Goal: Transaction & Acquisition: Book appointment/travel/reservation

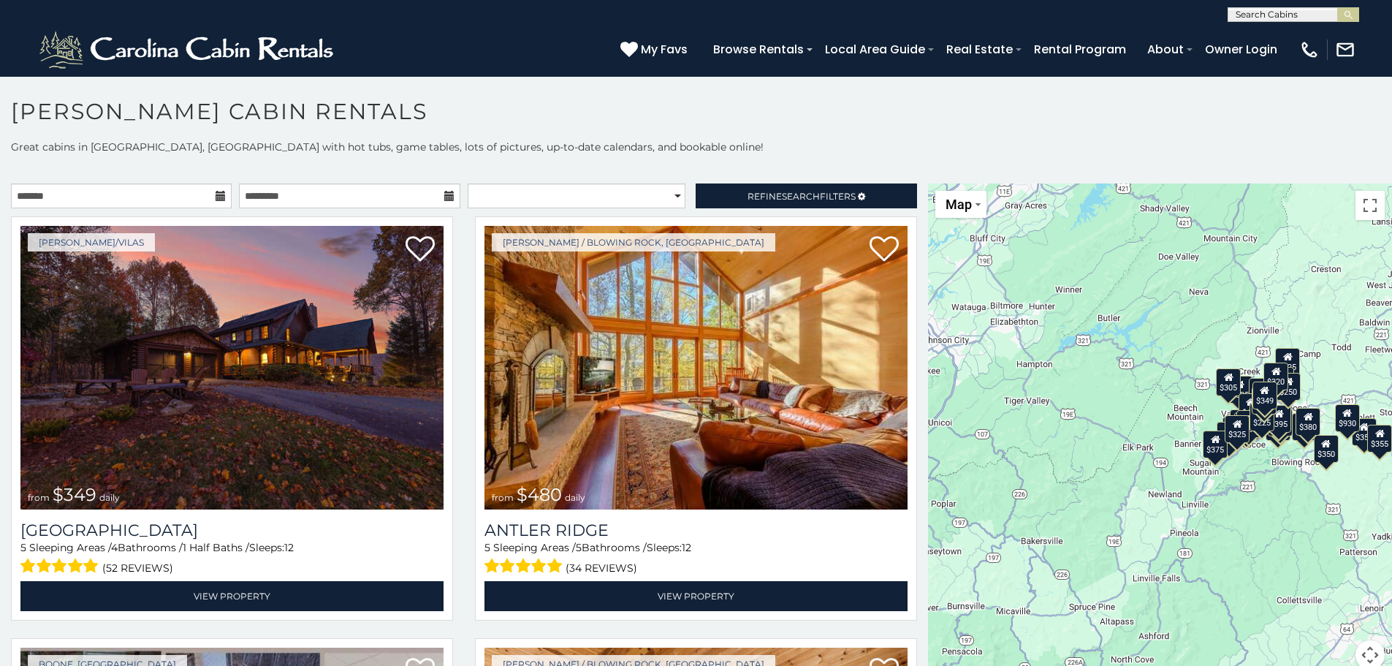
click at [216, 198] on icon at bounding box center [221, 196] width 10 height 10
click at [217, 197] on icon at bounding box center [221, 196] width 10 height 10
click at [146, 193] on input "text" at bounding box center [121, 195] width 221 height 25
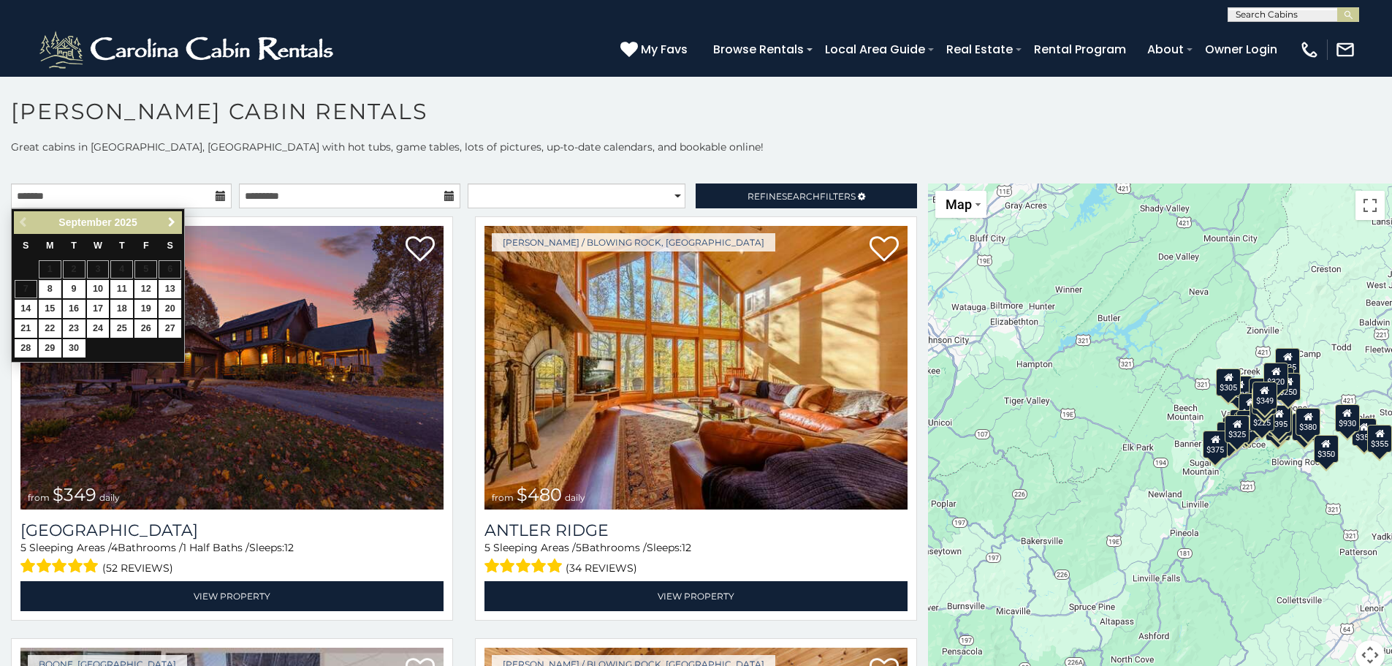
click at [167, 223] on span "Next" at bounding box center [172, 222] width 12 height 12
click at [169, 327] on link "22" at bounding box center [170, 328] width 23 height 18
type input "**********"
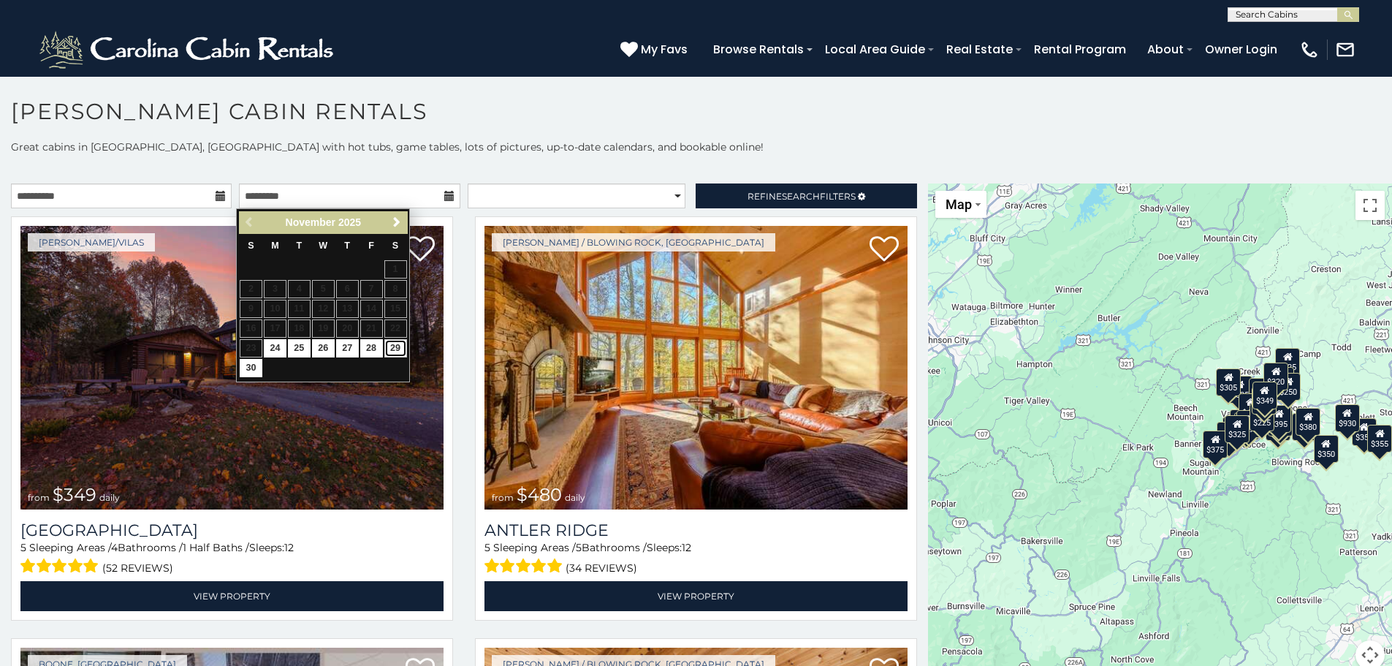
click at [394, 345] on link "29" at bounding box center [395, 348] width 23 height 18
type input "**********"
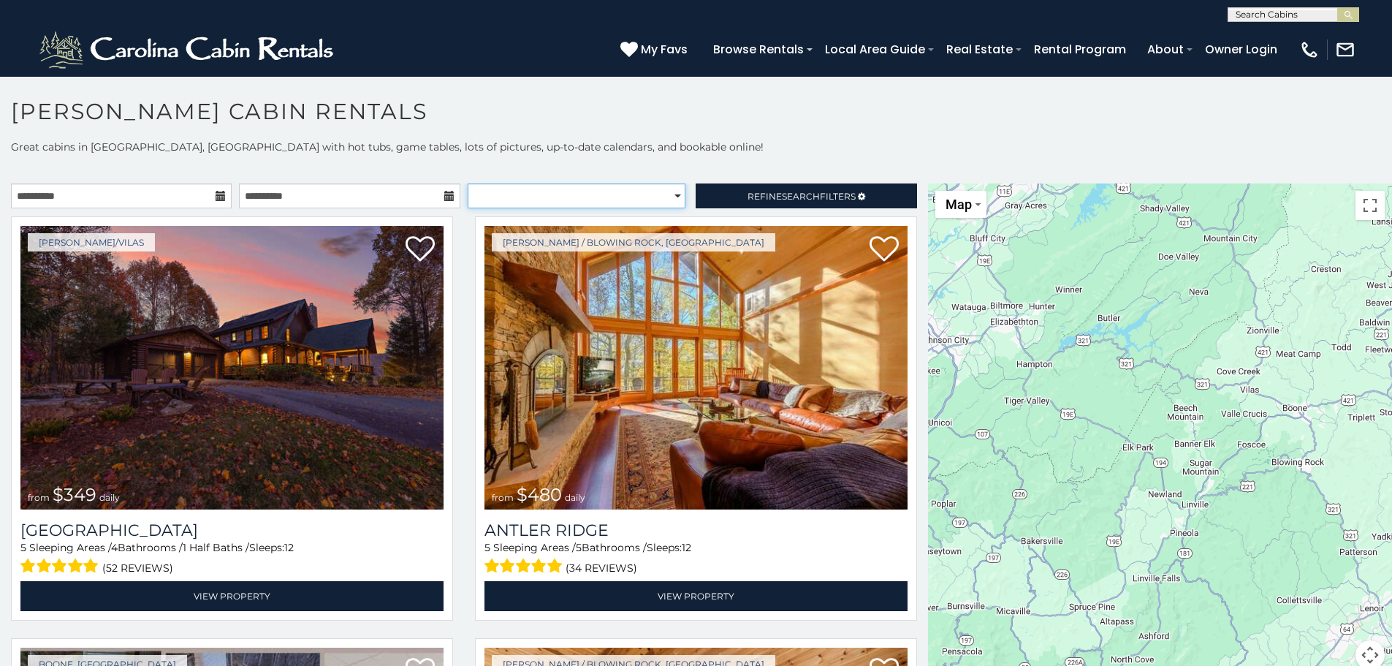
click at [670, 197] on select "**********" at bounding box center [577, 195] width 218 height 25
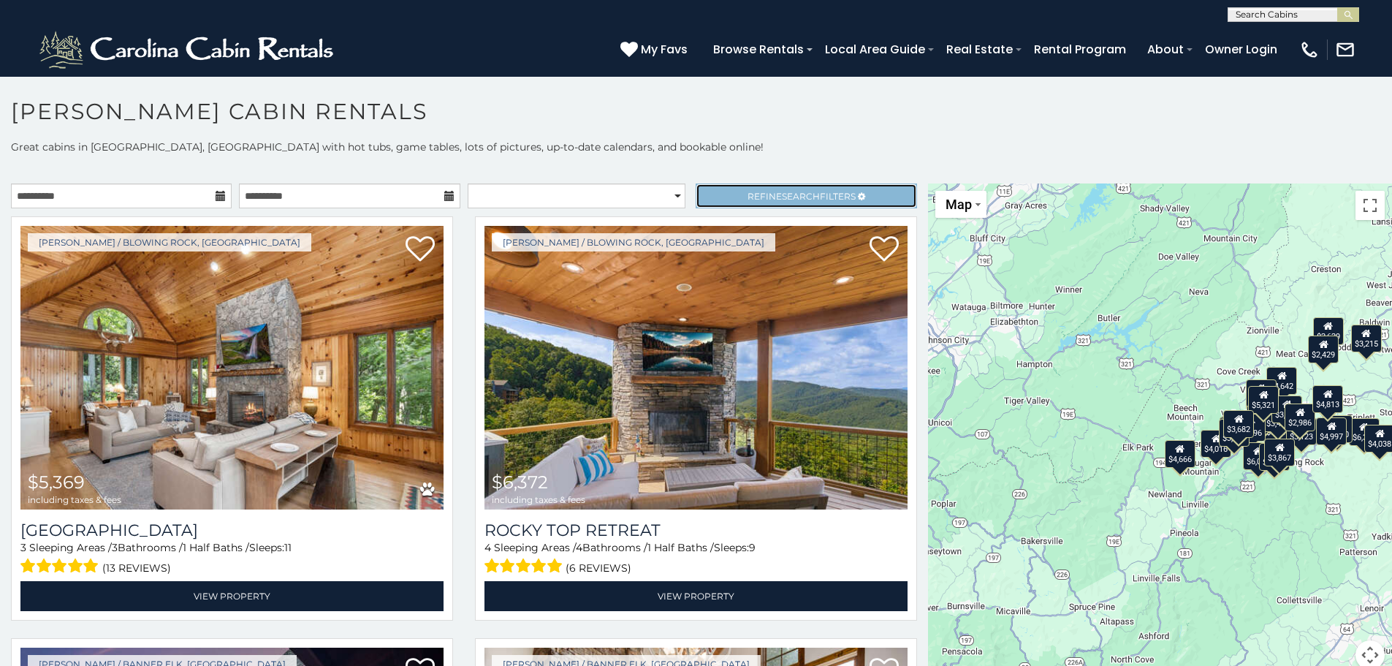
click at [795, 200] on span "Search" at bounding box center [801, 196] width 38 height 11
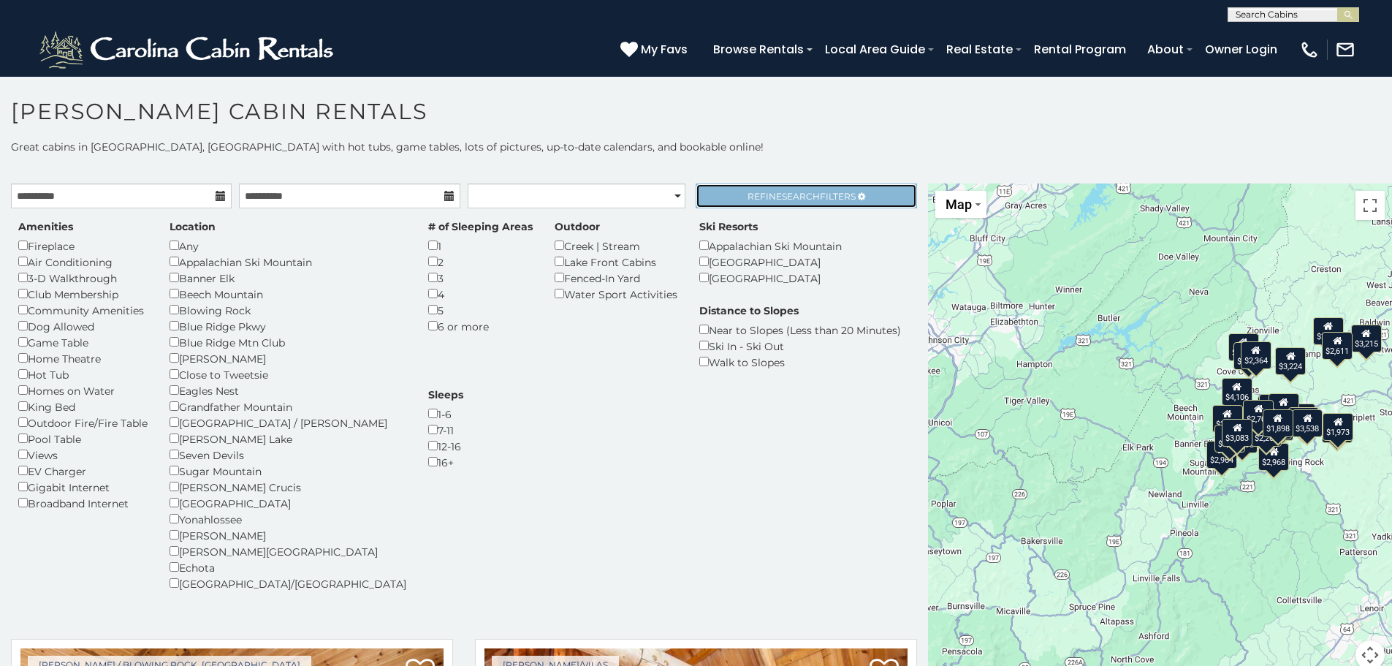
click at [831, 195] on span "Refine Search Filters" at bounding box center [802, 196] width 108 height 11
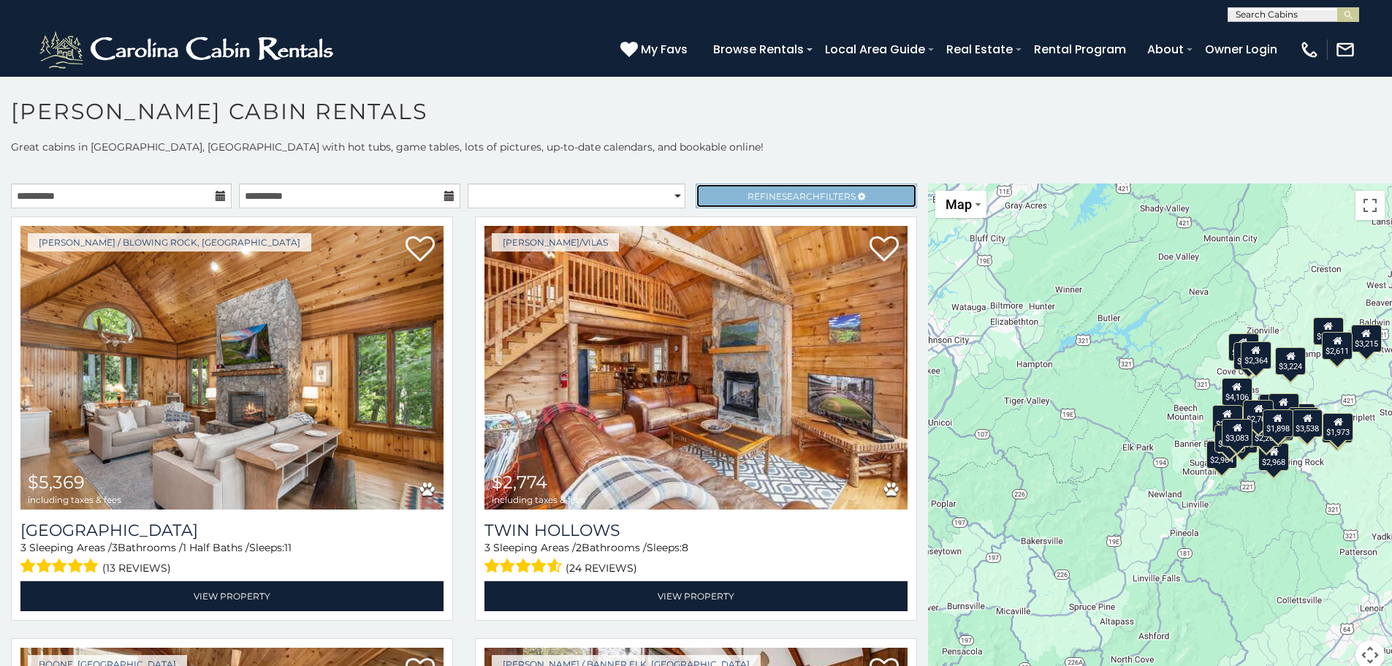
click at [831, 195] on span "Refine Search Filters" at bounding box center [802, 196] width 108 height 11
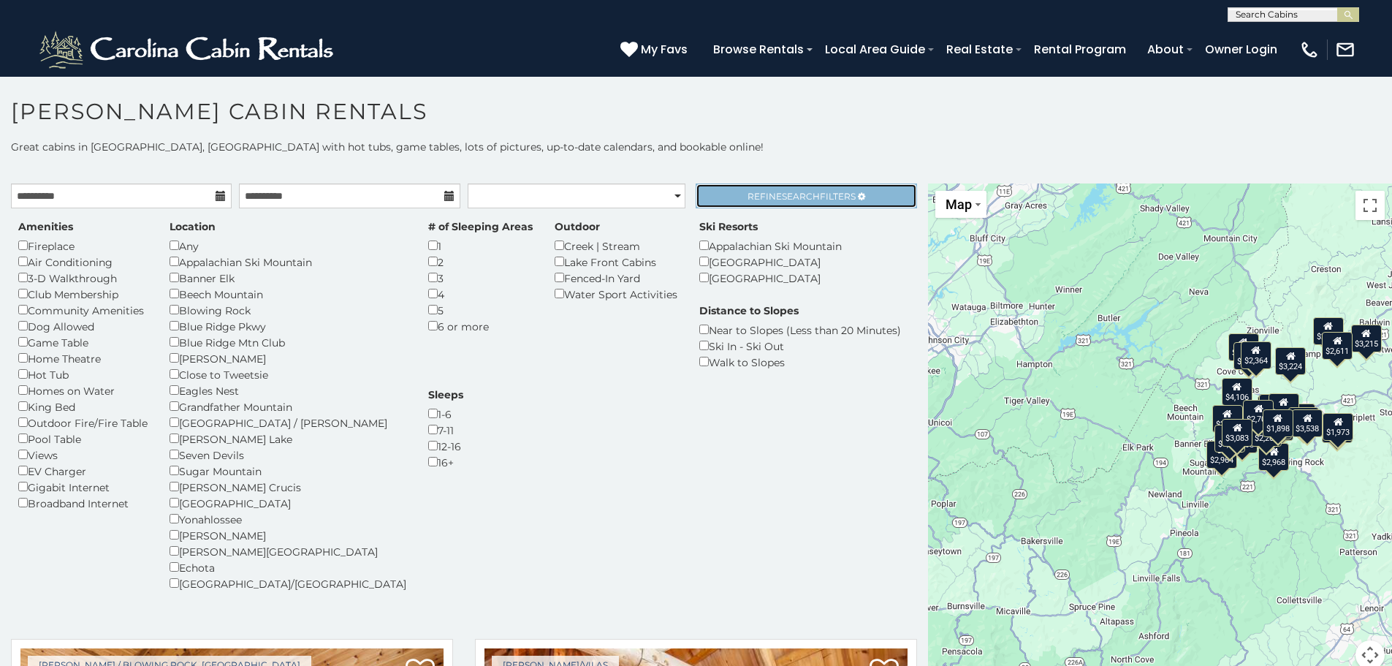
click at [811, 192] on span "Refine Search Filters" at bounding box center [802, 196] width 108 height 11
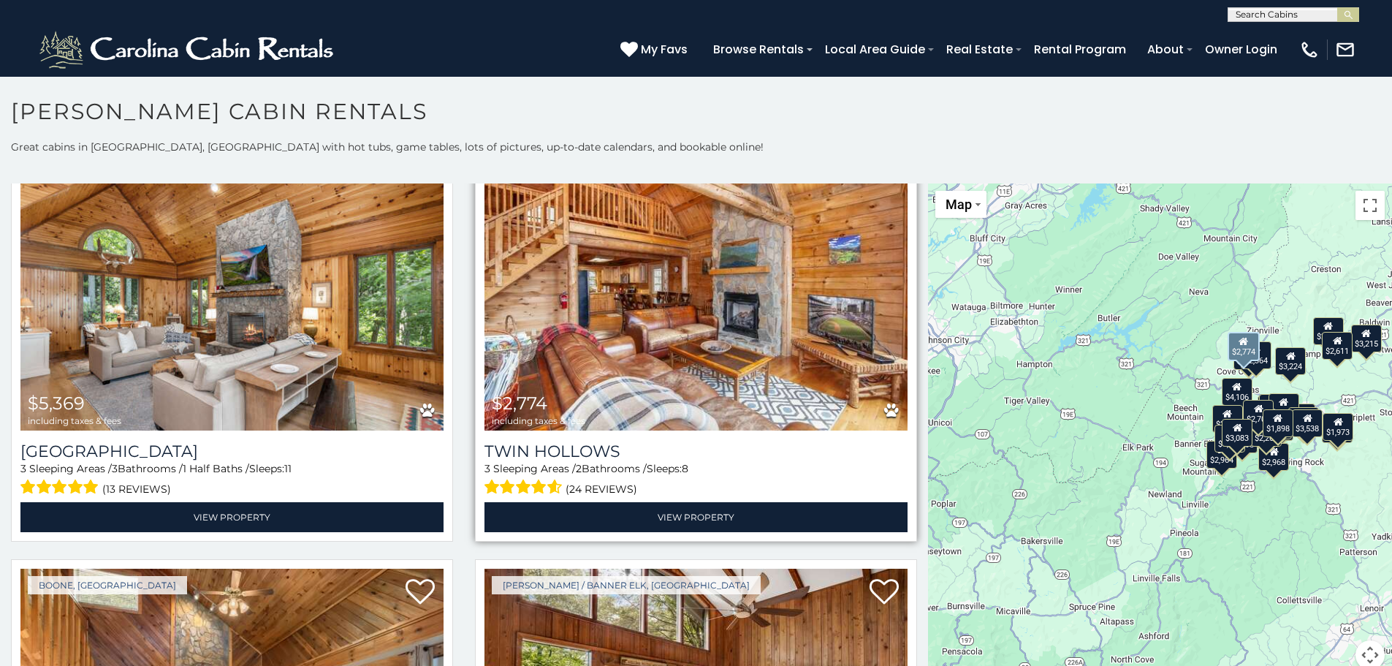
scroll to position [88, 0]
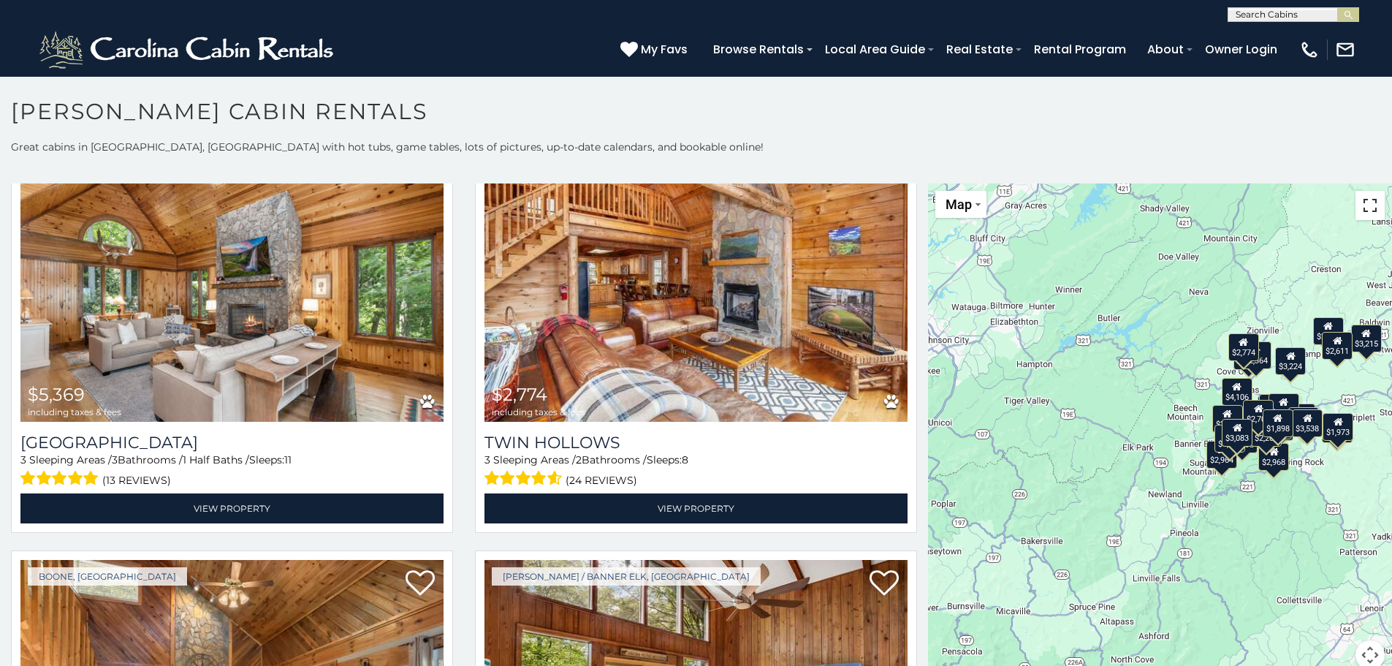
click at [1363, 210] on button "Toggle fullscreen view" at bounding box center [1370, 205] width 29 height 29
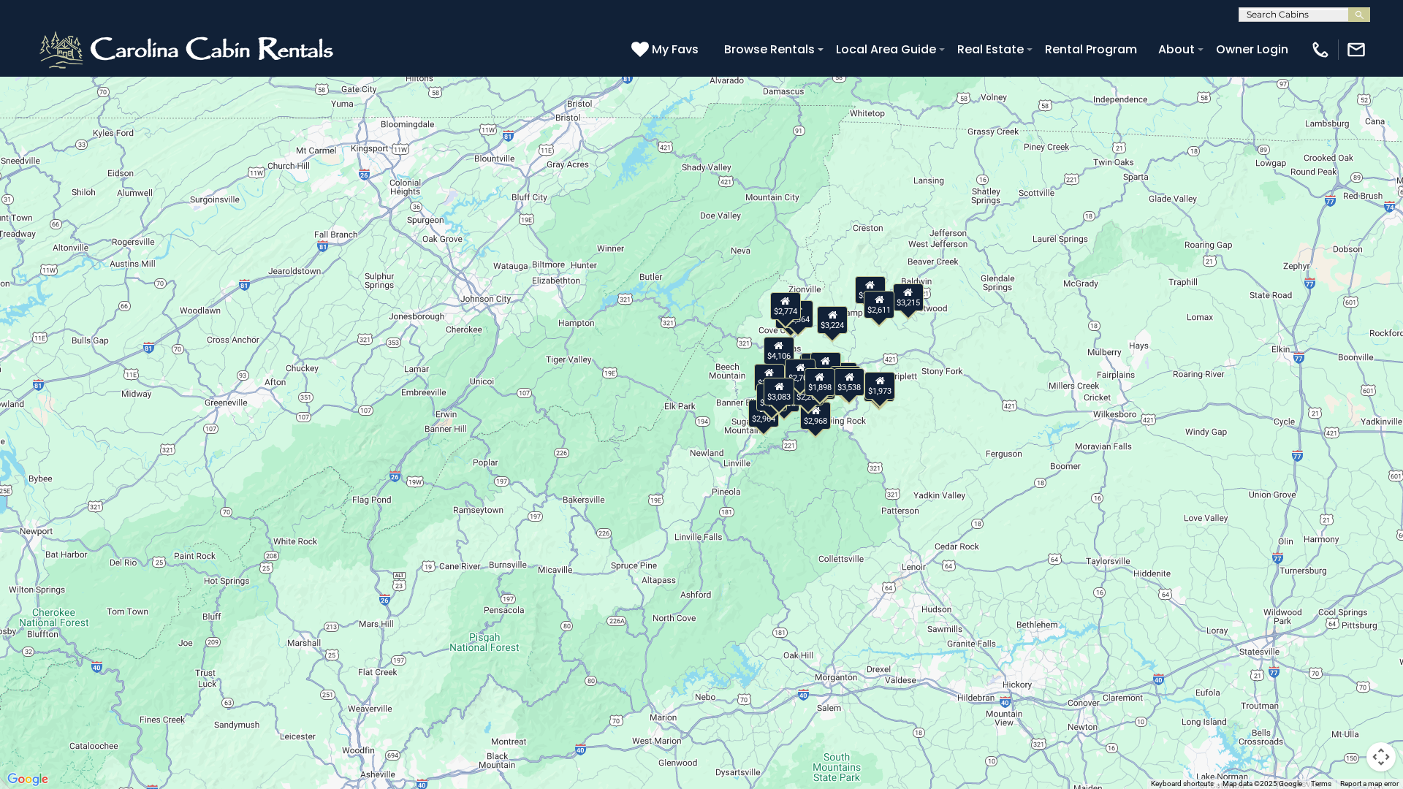
click at [1386, 665] on button "Map camera controls" at bounding box center [1381, 756] width 29 height 29
click at [1344, 665] on button "Zoom in" at bounding box center [1344, 683] width 29 height 29
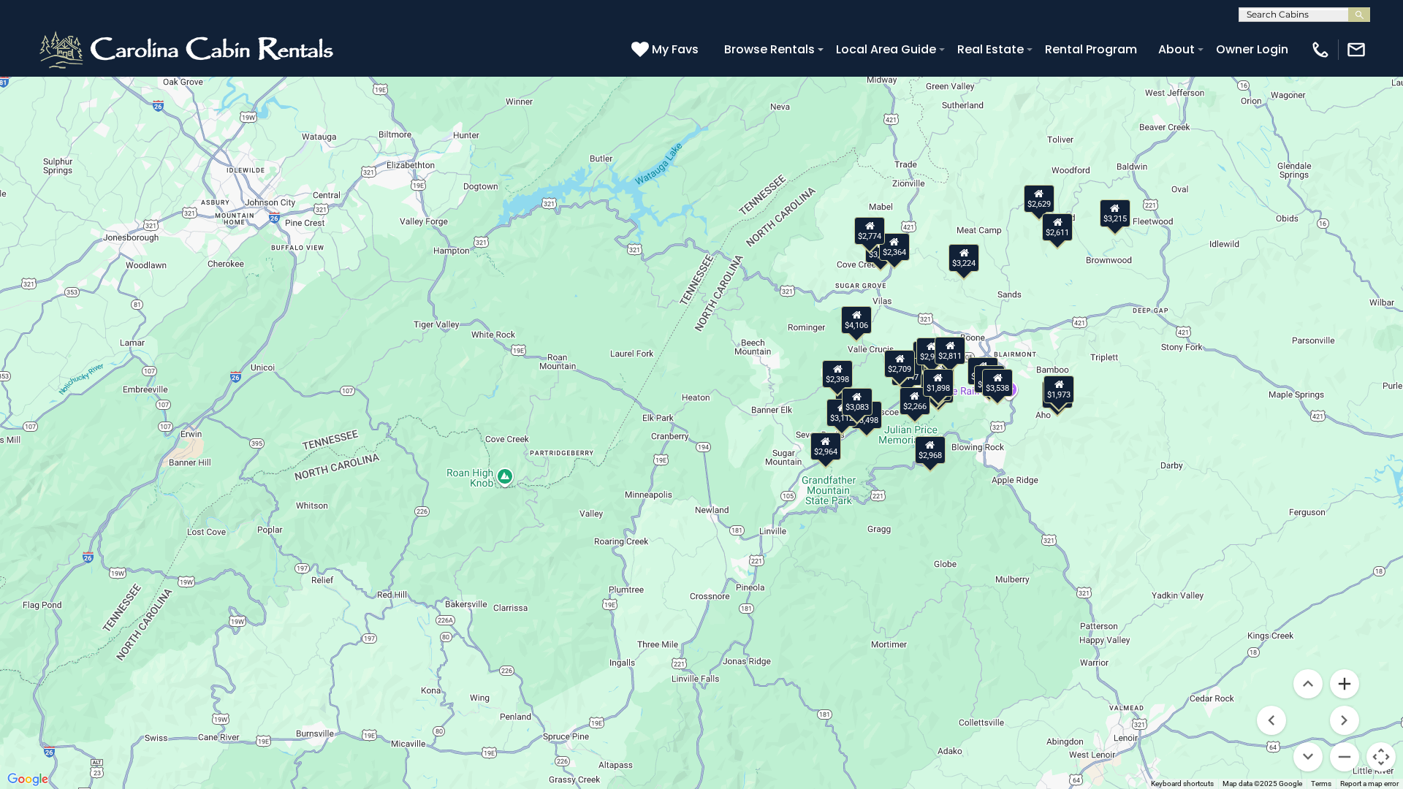
click at [1344, 665] on button "Zoom in" at bounding box center [1344, 683] width 29 height 29
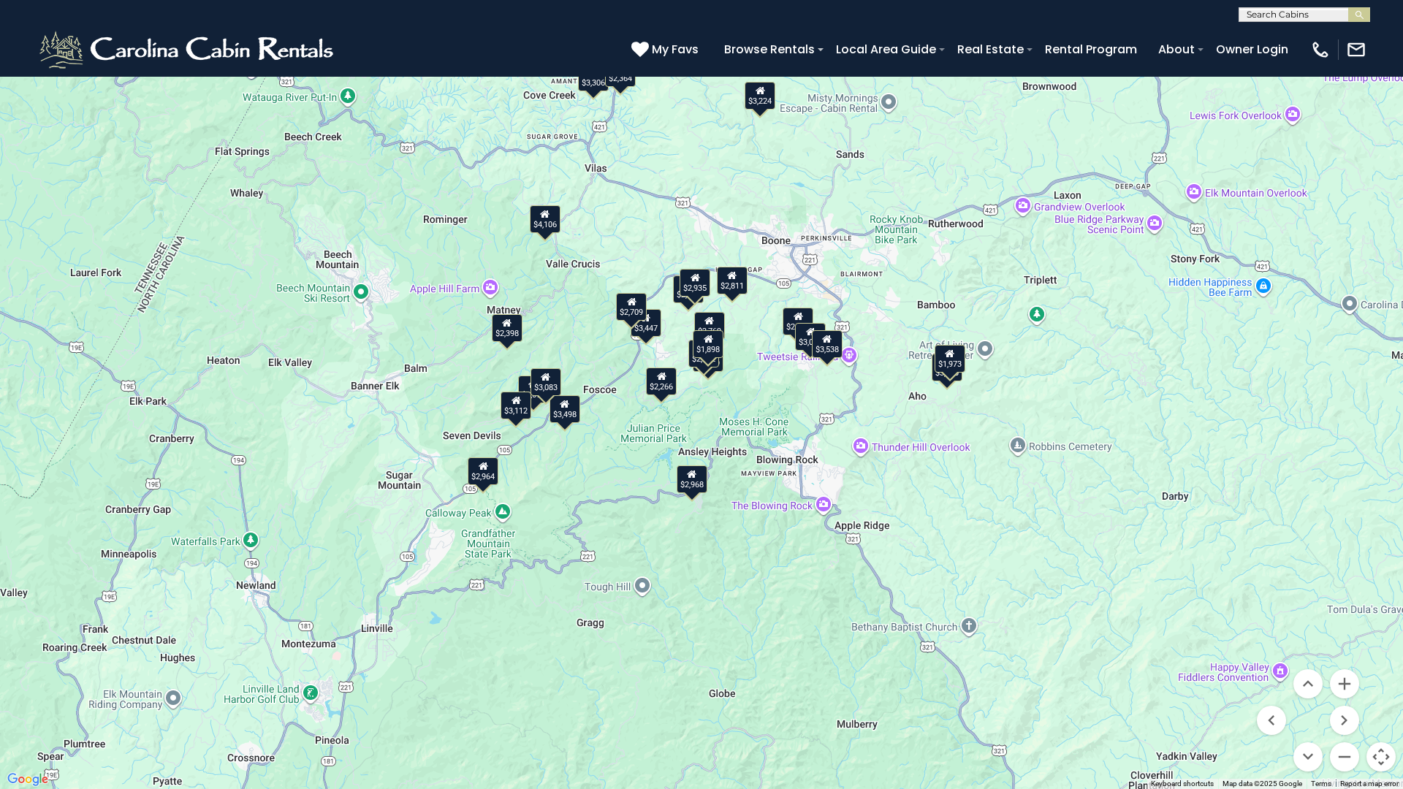
drag, startPoint x: 1245, startPoint y: 463, endPoint x: 777, endPoint y: 422, distance: 470.1
click at [777, 422] on div "$5,369 $2,774 $2,729 $3,447 $3,650 $2,986 $2,629 $3,215 $2,964 $4,106 $3,698 $2…" at bounding box center [701, 394] width 1403 height 789
click at [959, 371] on div "$1,973" at bounding box center [950, 359] width 31 height 28
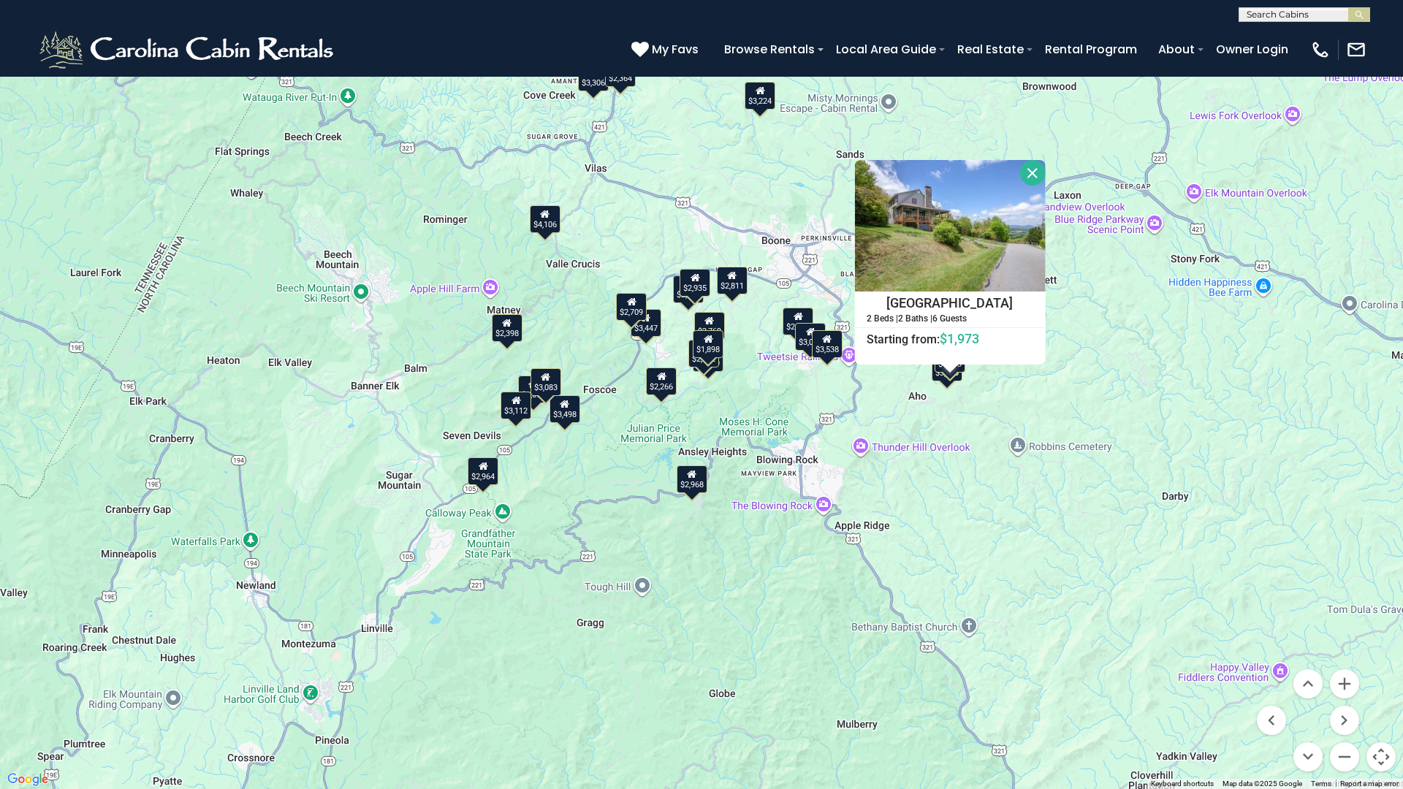
click at [938, 384] on div "$5,369 $2,774 $2,729 $3,447 $3,650 $2,986 $2,629 $3,215 $2,964 $4,106 $3,698 $2…" at bounding box center [701, 394] width 1403 height 789
click at [940, 379] on div "$3,650" at bounding box center [947, 368] width 31 height 28
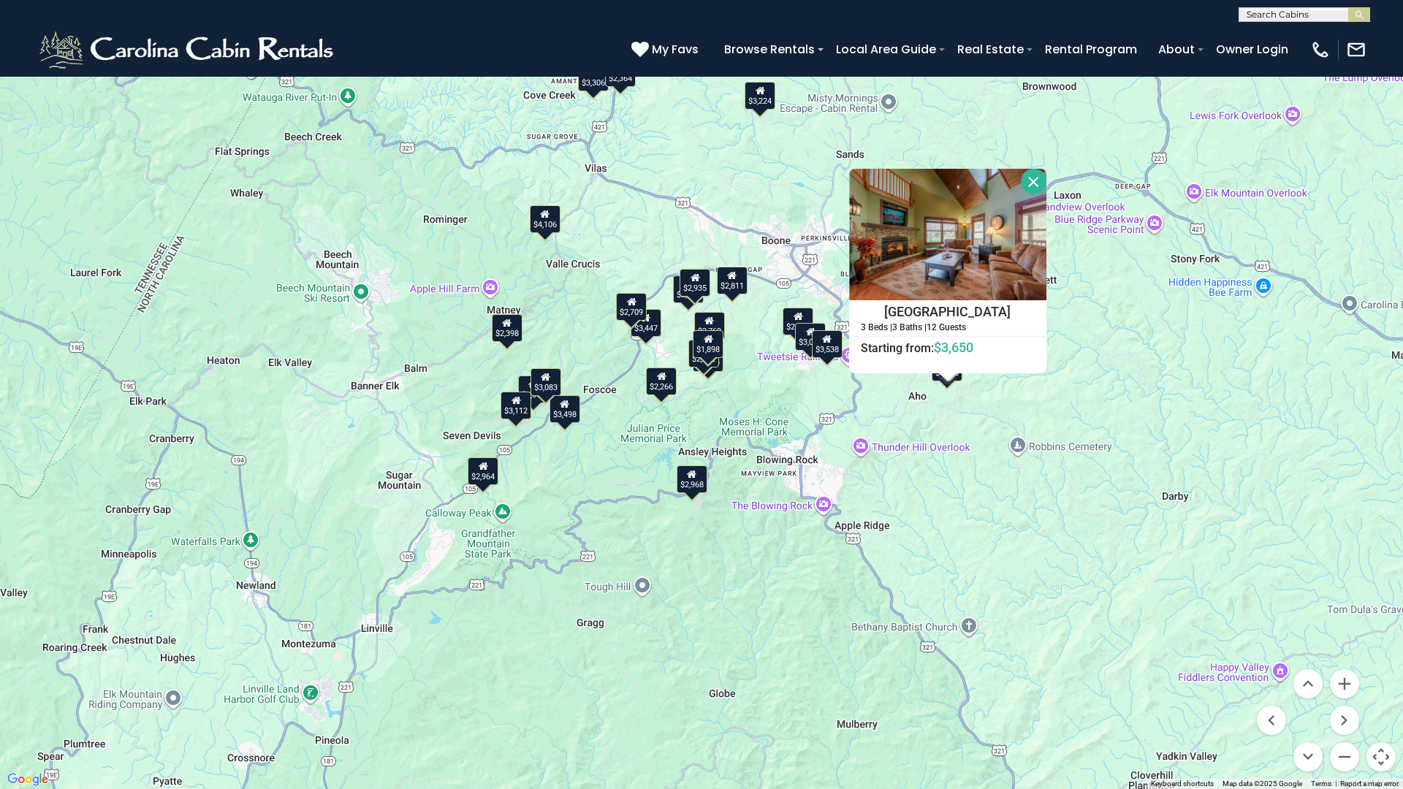
click at [1382, 23] on button "Toggle fullscreen view" at bounding box center [1381, 21] width 29 height 29
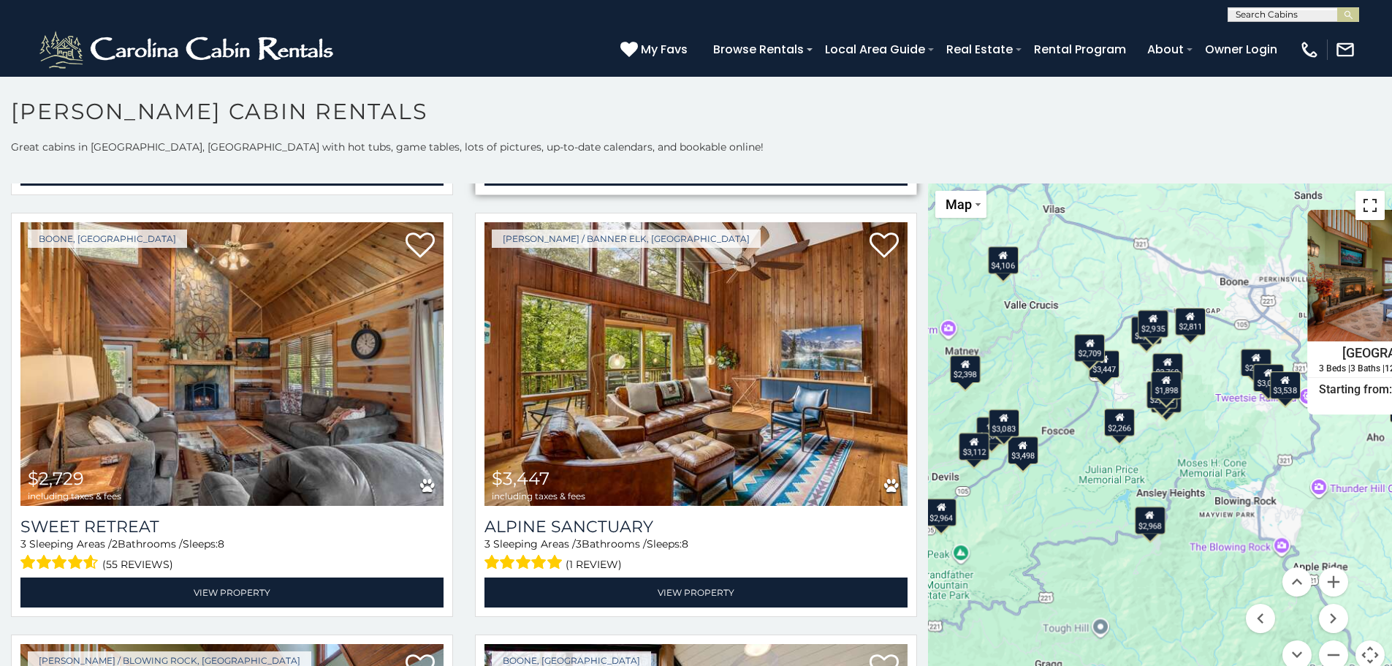
scroll to position [0, 0]
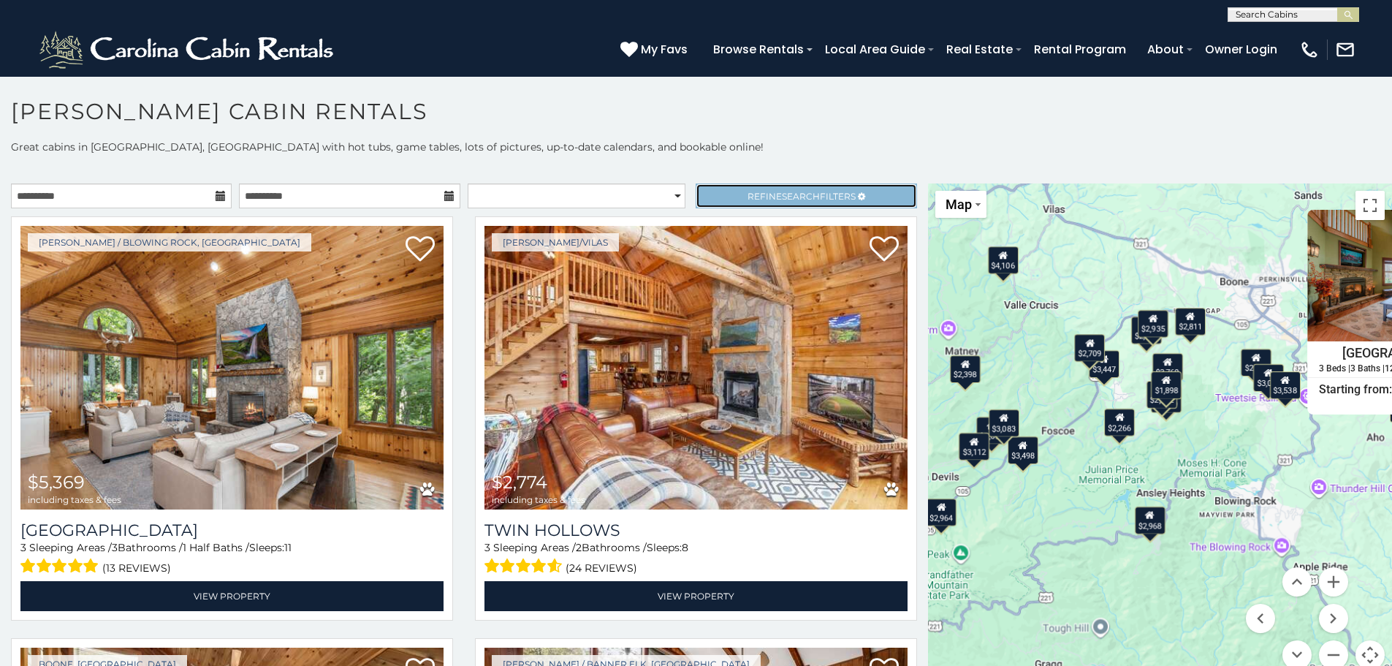
click at [804, 194] on span "Search" at bounding box center [801, 196] width 38 height 11
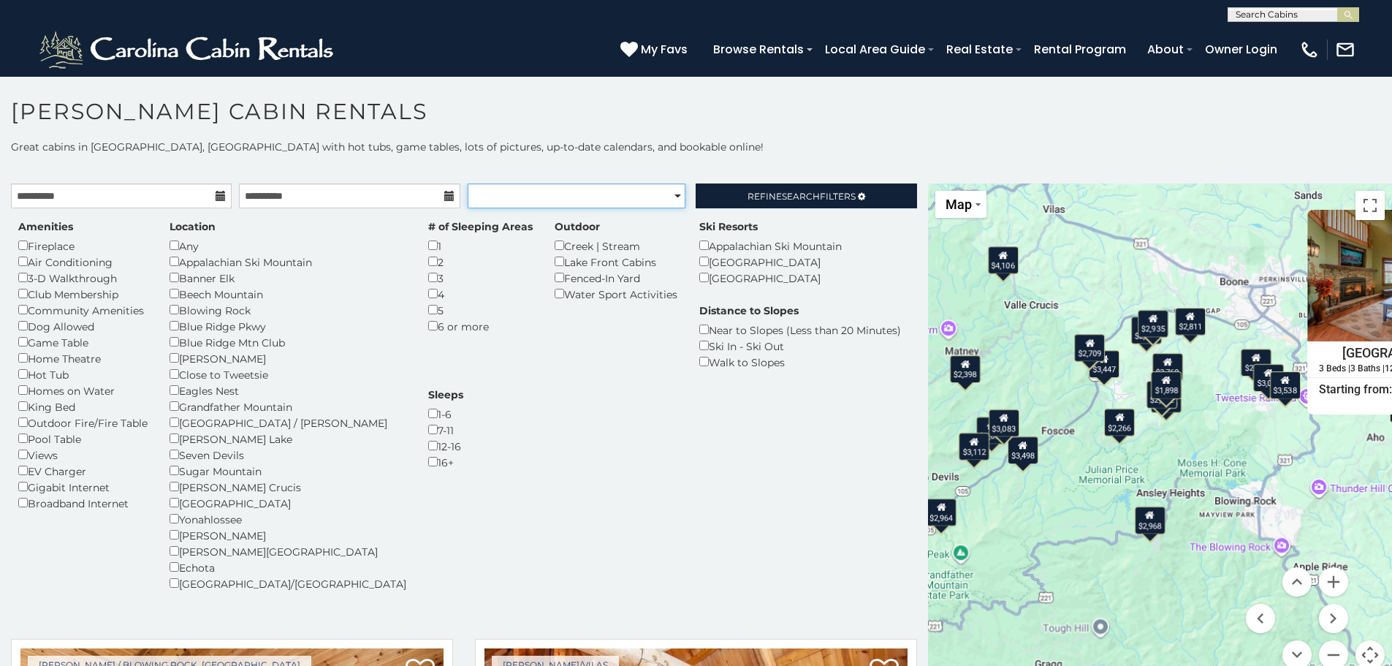
click at [580, 205] on select "**********" at bounding box center [577, 195] width 218 height 25
click at [468, 183] on select "**********" at bounding box center [577, 195] width 218 height 25
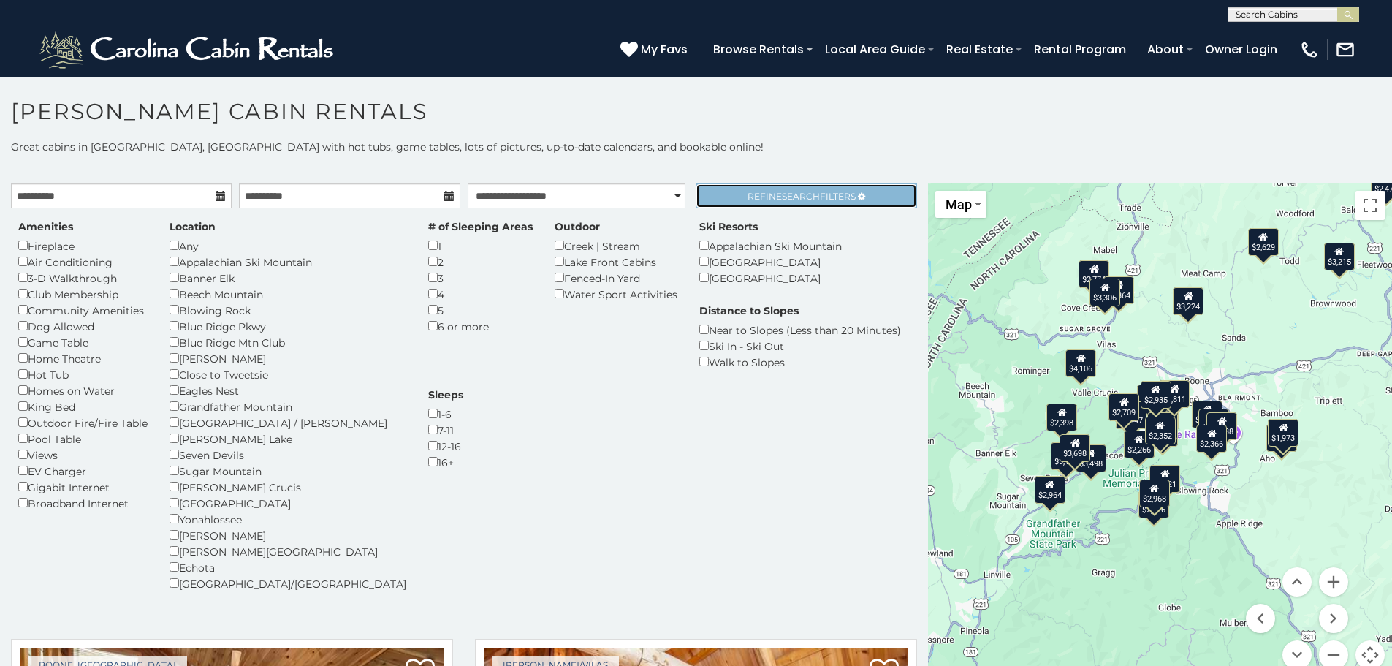
click at [764, 194] on span "Refine Search Filters" at bounding box center [802, 196] width 108 height 11
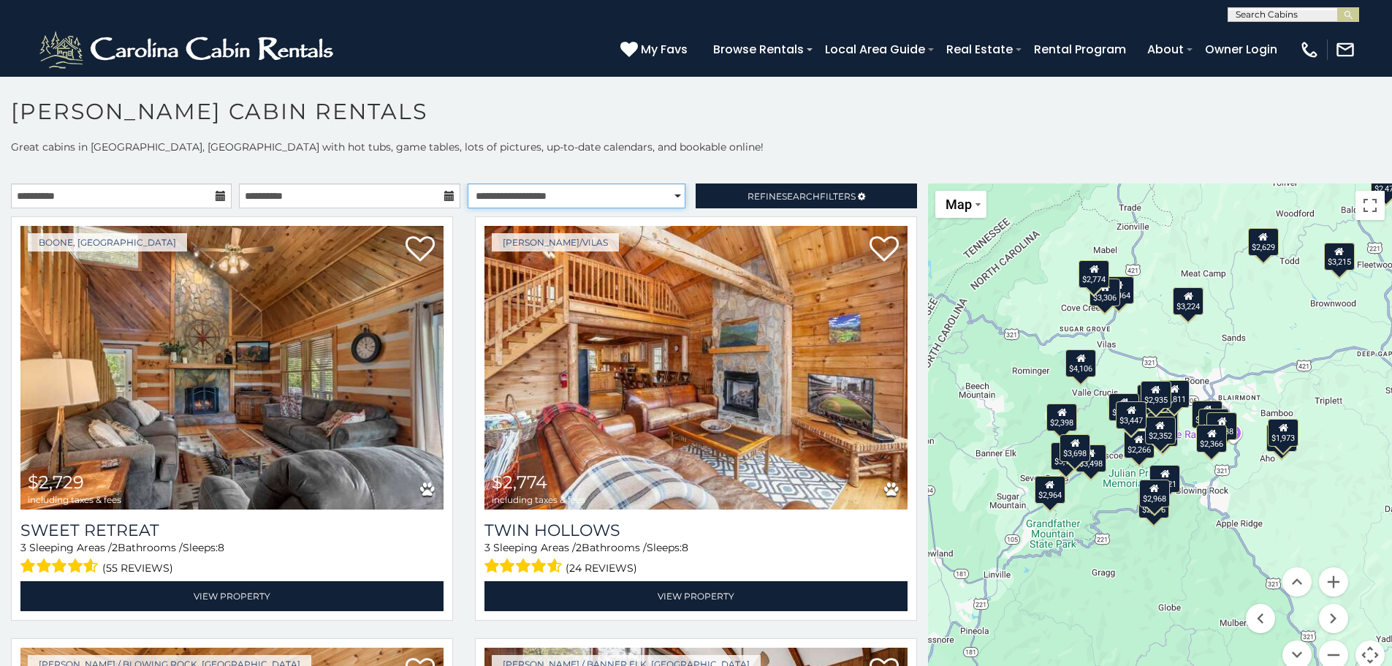
click at [645, 188] on select "**********" at bounding box center [577, 195] width 218 height 25
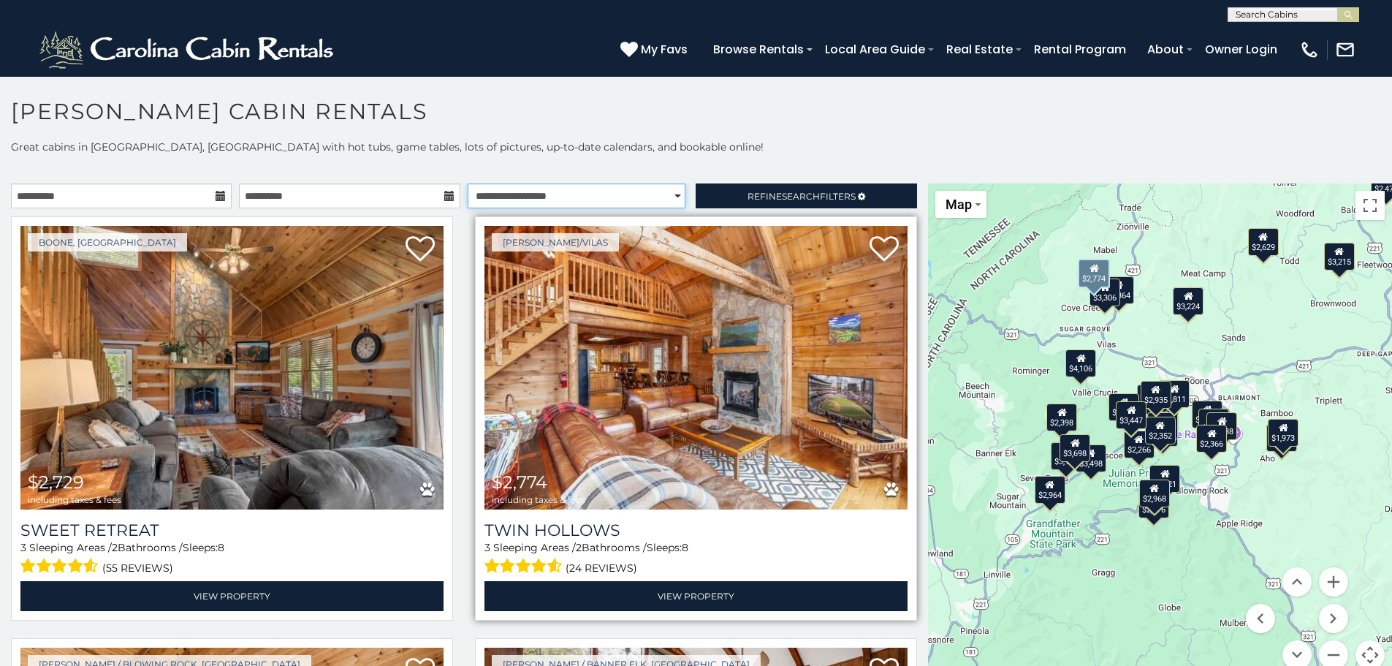
click at [468, 183] on select "**********" at bounding box center [577, 195] width 218 height 25
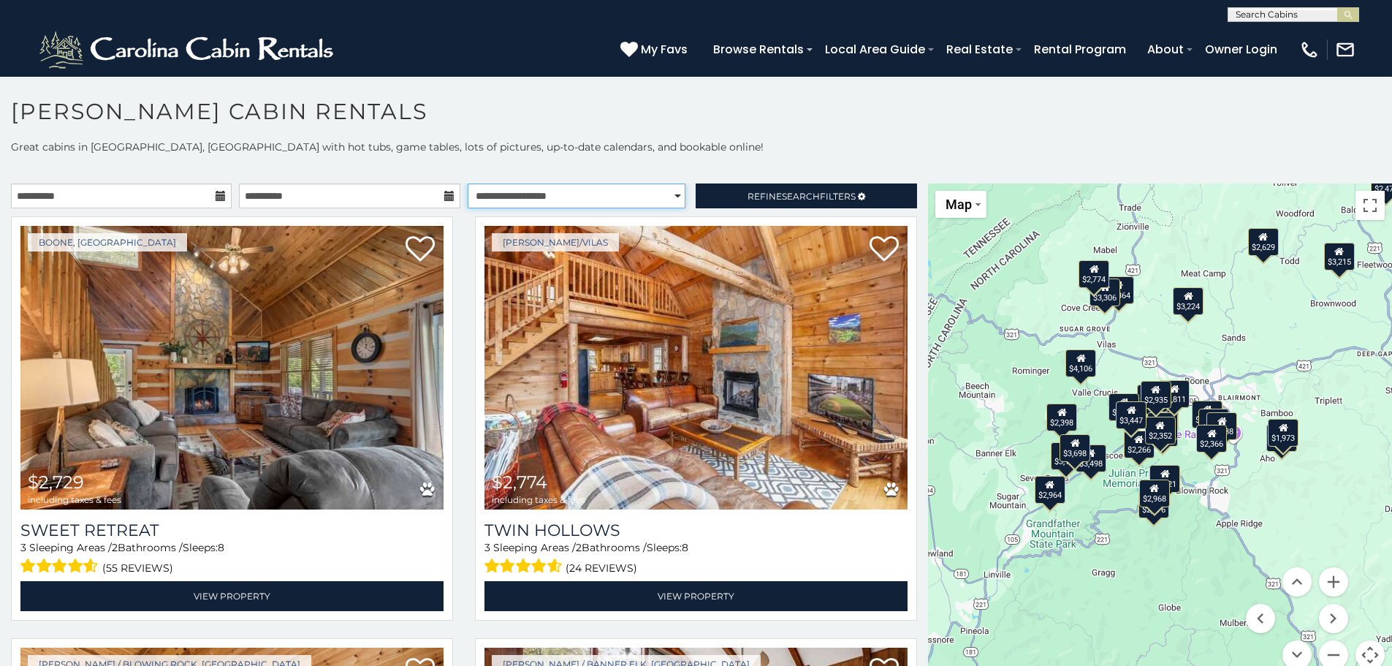
click at [631, 187] on select "**********" at bounding box center [577, 195] width 218 height 25
click at [468, 183] on select "**********" at bounding box center [577, 195] width 218 height 25
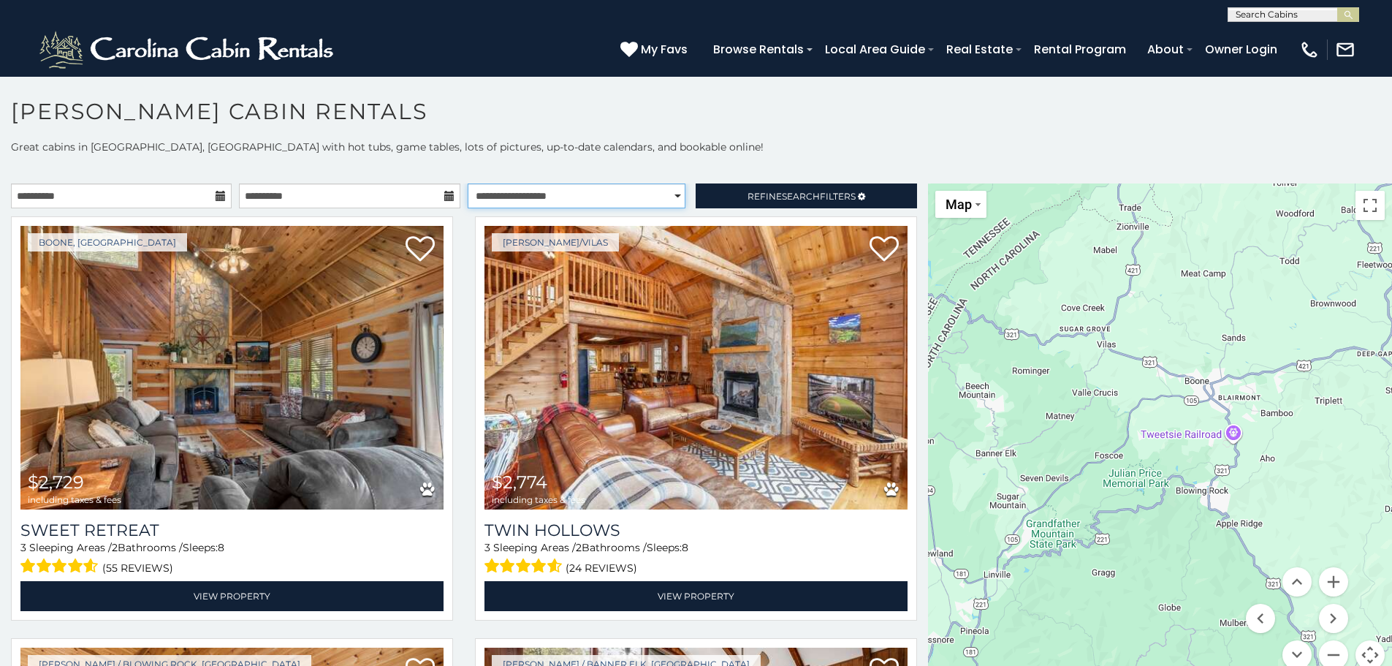
click at [611, 196] on select "**********" at bounding box center [577, 195] width 218 height 25
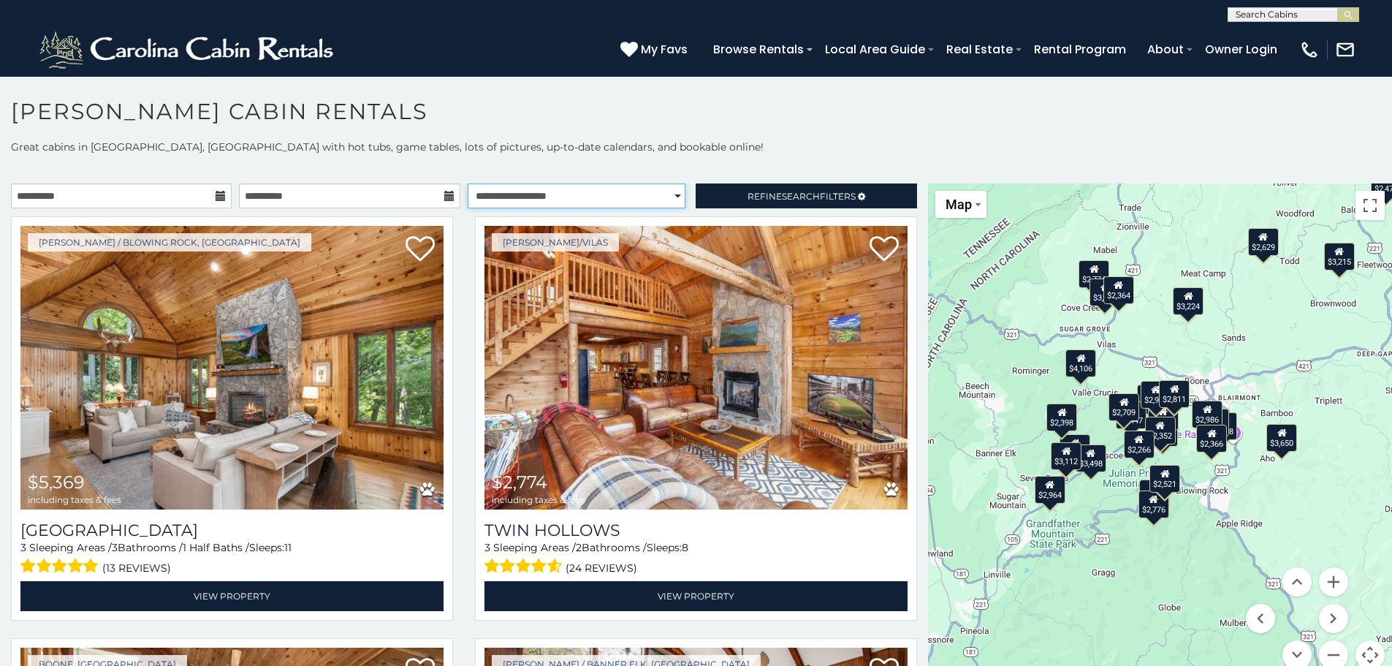
select select "*********"
click at [468, 183] on select "**********" at bounding box center [577, 195] width 218 height 25
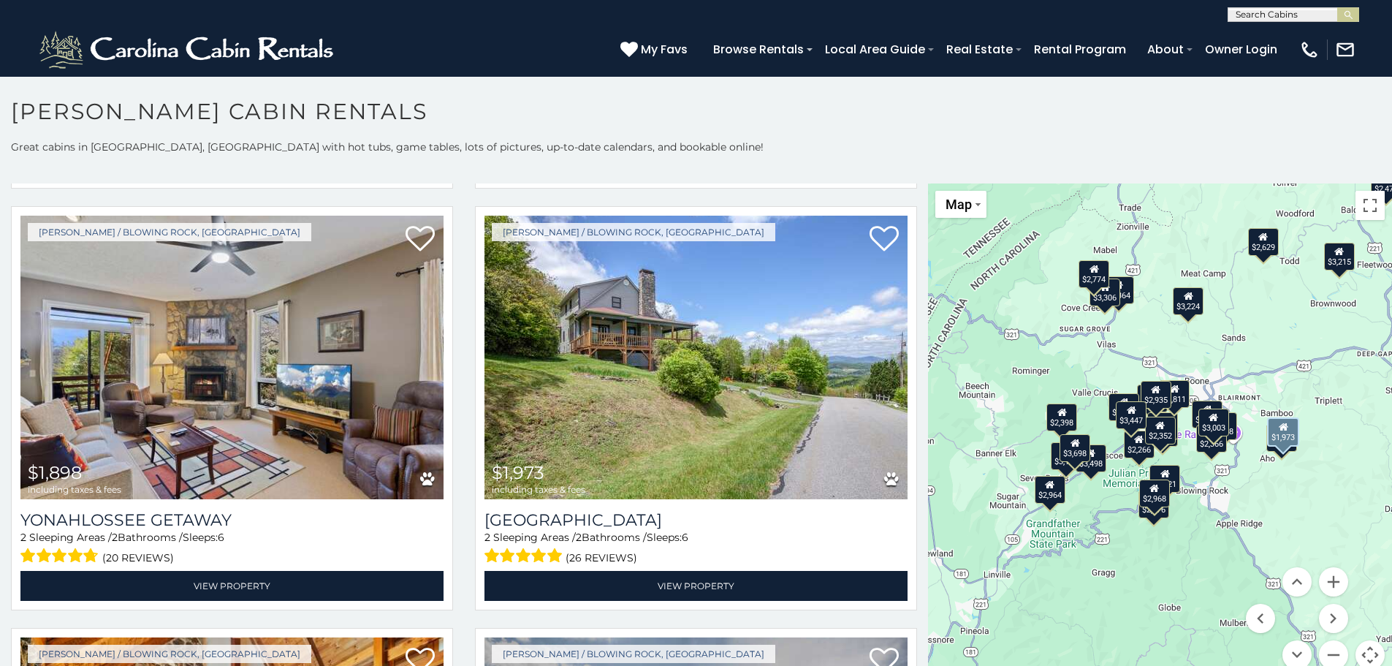
scroll to position [2118, 0]
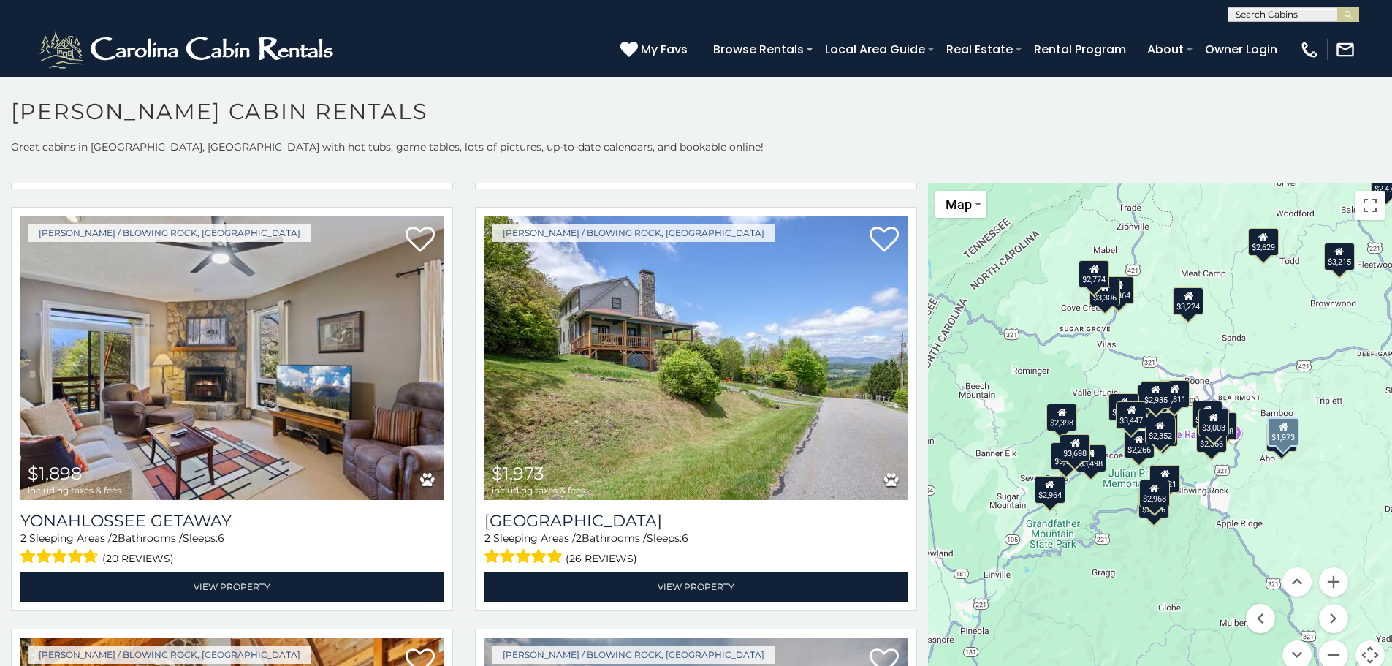
click at [634, 311] on img at bounding box center [696, 358] width 423 height 284
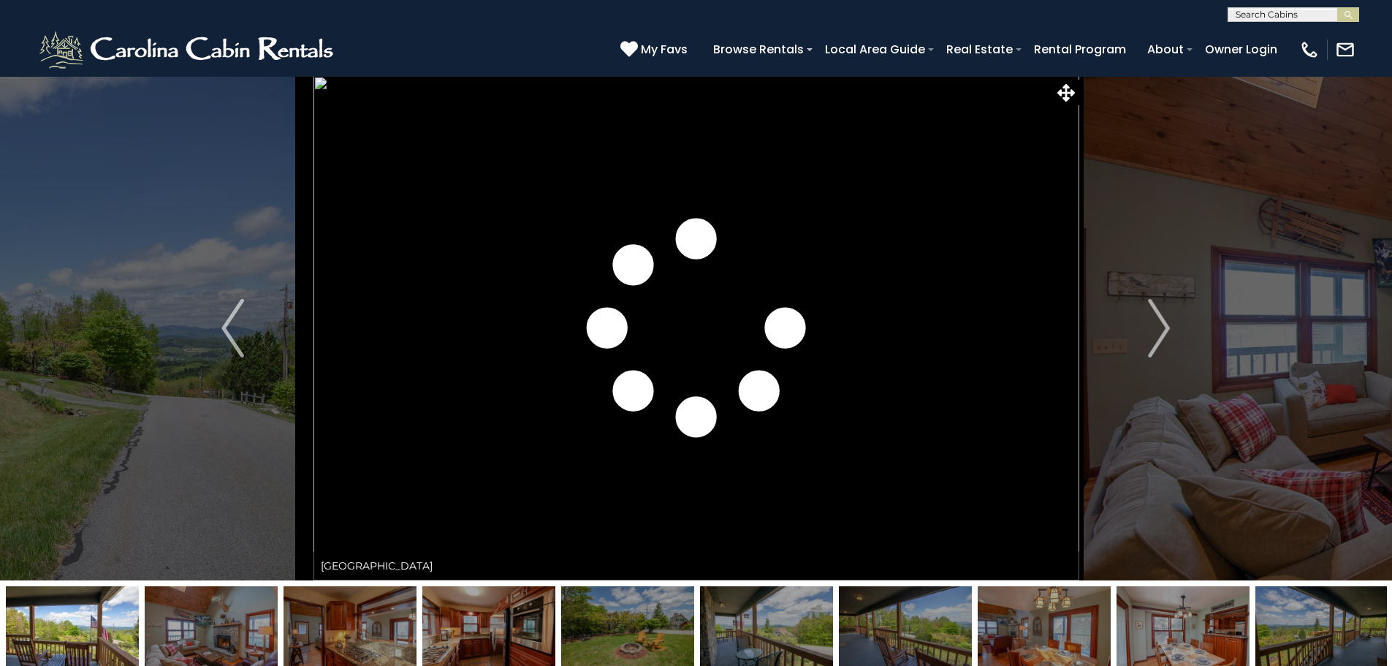
click at [1161, 333] on img "Next" at bounding box center [1159, 328] width 22 height 58
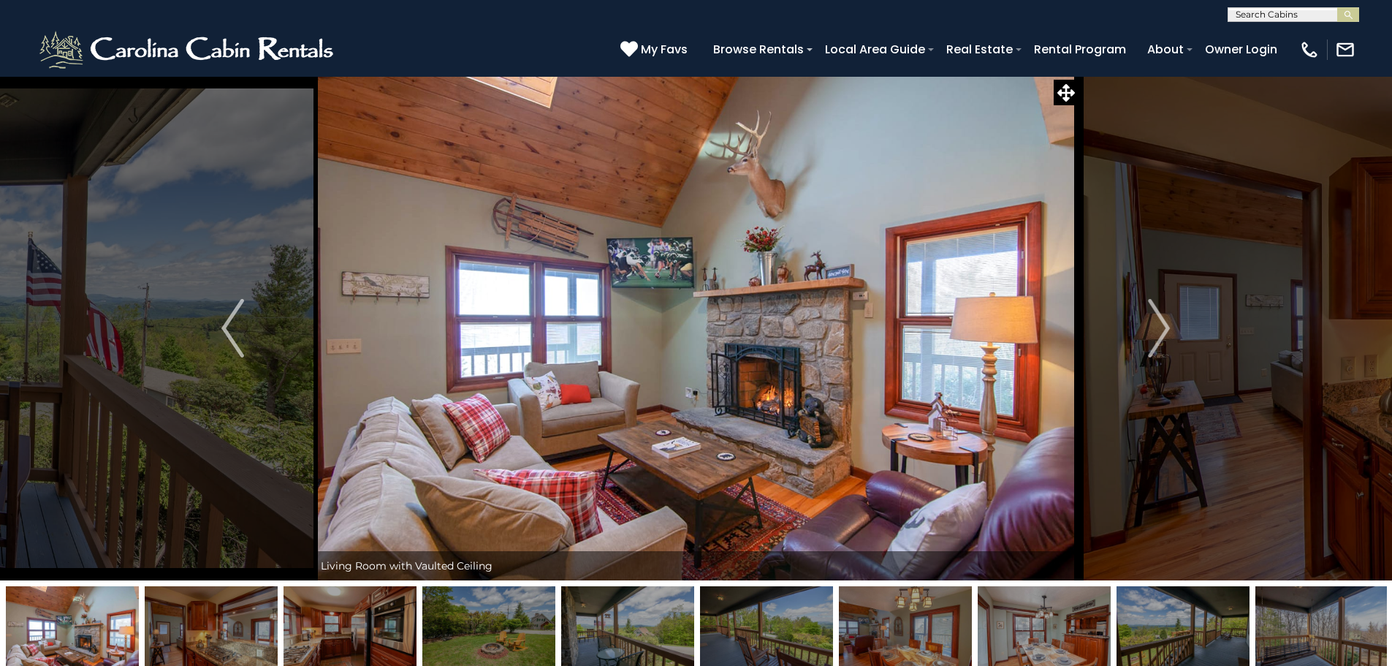
click at [1161, 333] on img "Next" at bounding box center [1159, 328] width 22 height 58
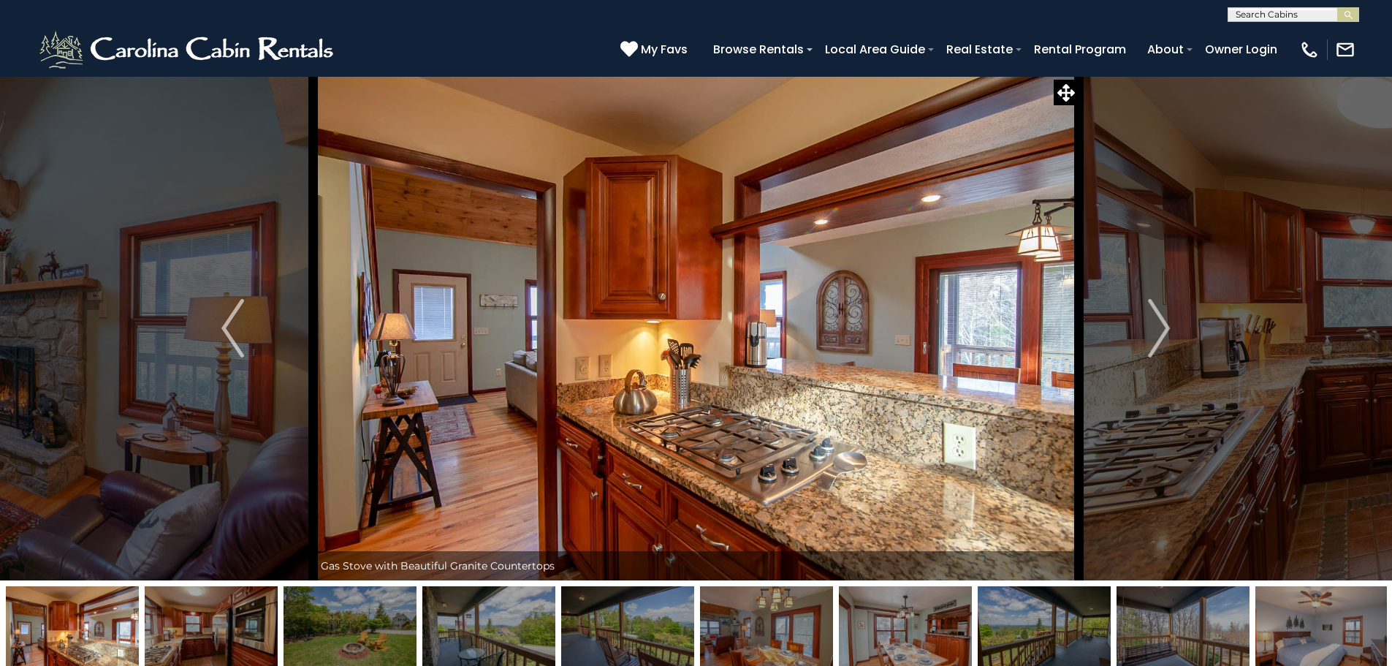
click at [1161, 333] on img "Next" at bounding box center [1159, 328] width 22 height 58
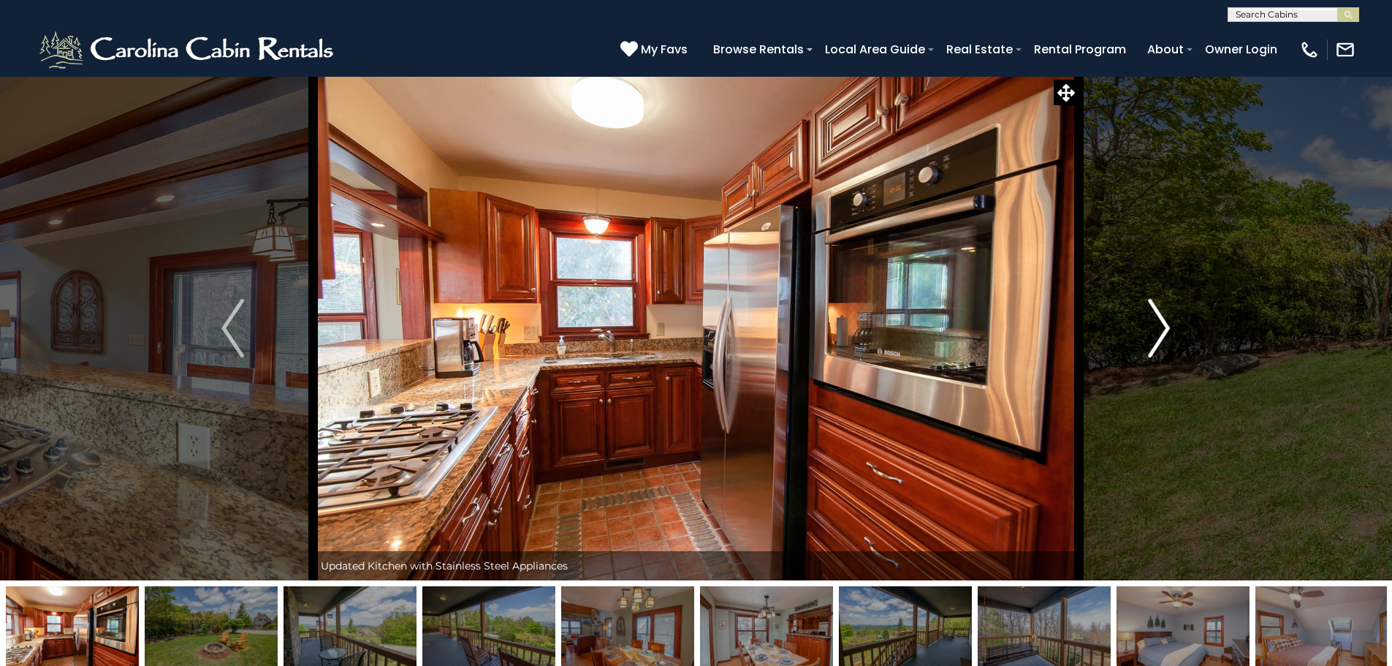
click at [1150, 349] on img "Next" at bounding box center [1159, 328] width 22 height 58
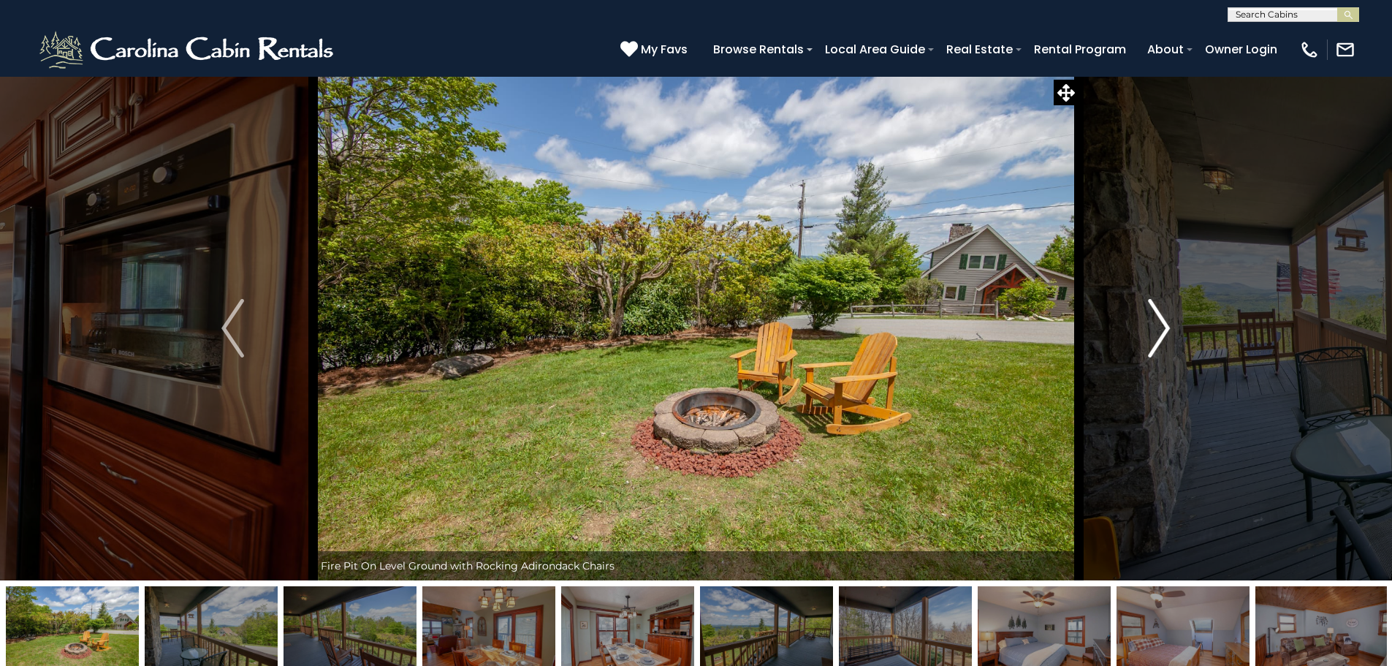
click at [1150, 349] on img "Next" at bounding box center [1159, 328] width 22 height 58
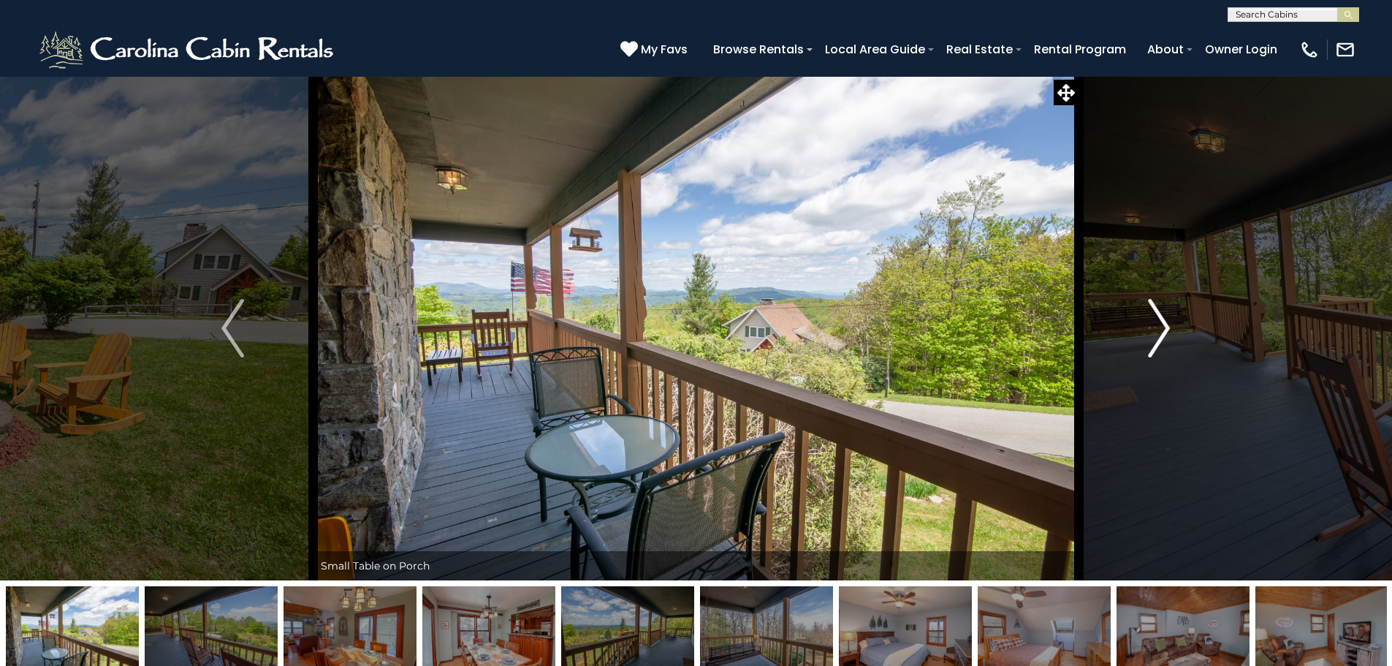
click at [1150, 349] on img "Next" at bounding box center [1159, 328] width 22 height 58
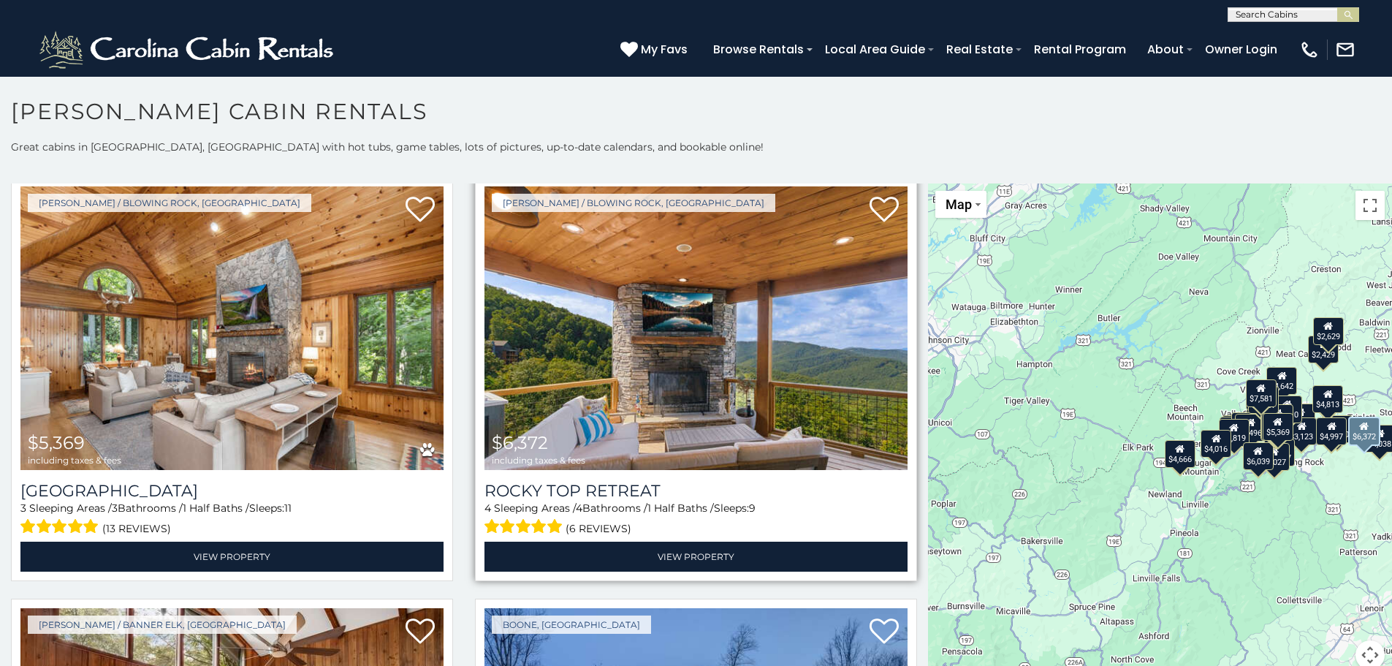
scroll to position [40, 0]
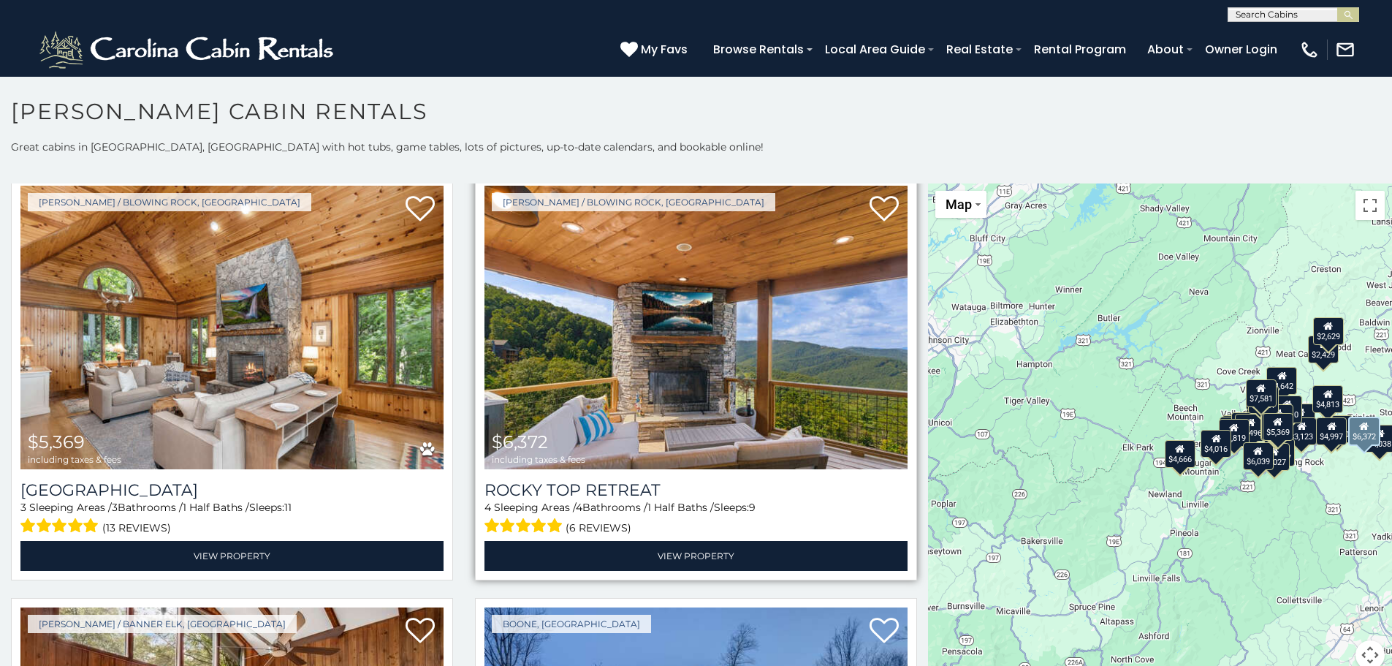
click at [643, 375] on img at bounding box center [696, 328] width 423 height 284
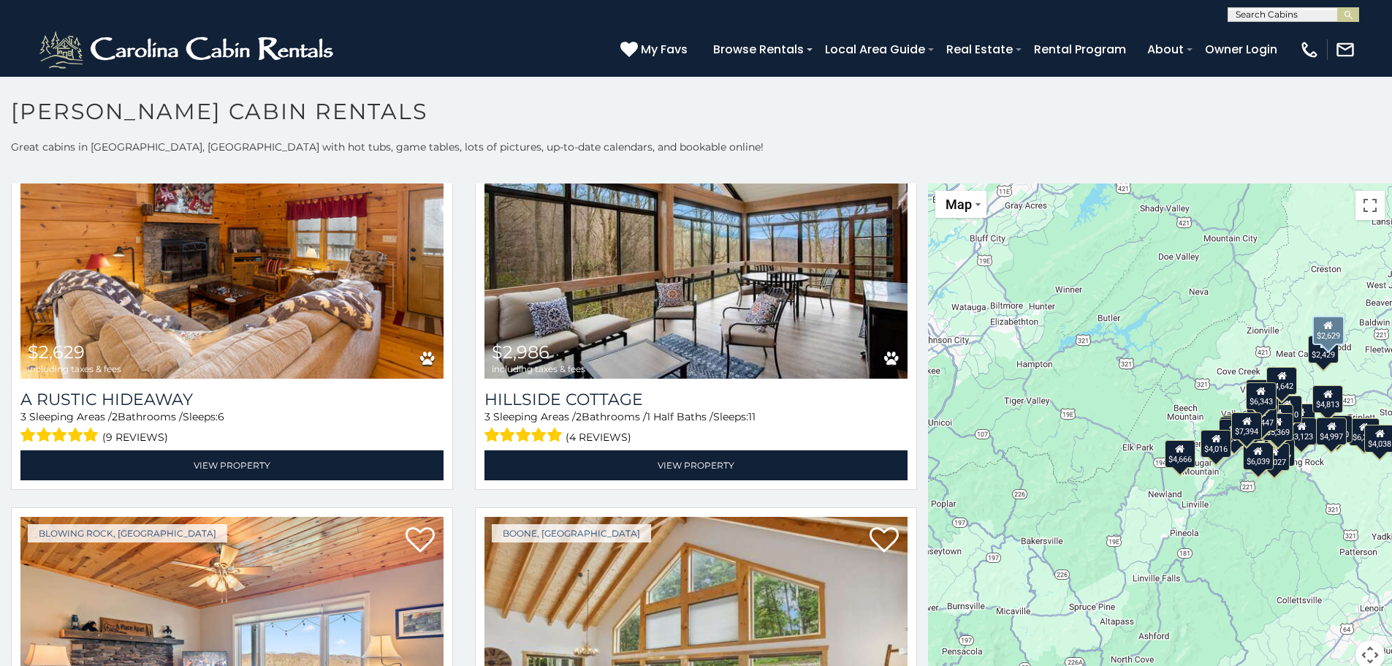
scroll to position [2240, 0]
click at [172, 302] on img at bounding box center [231, 236] width 423 height 284
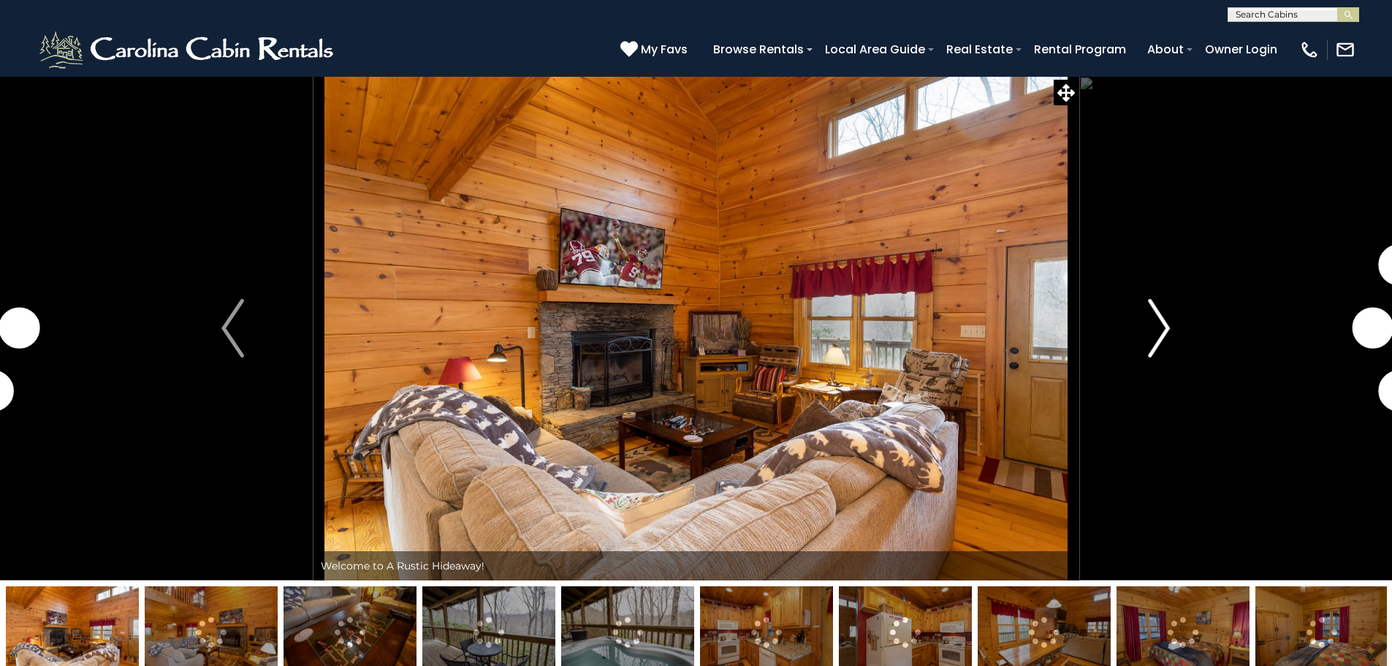
click at [1164, 322] on img "Next" at bounding box center [1159, 328] width 22 height 58
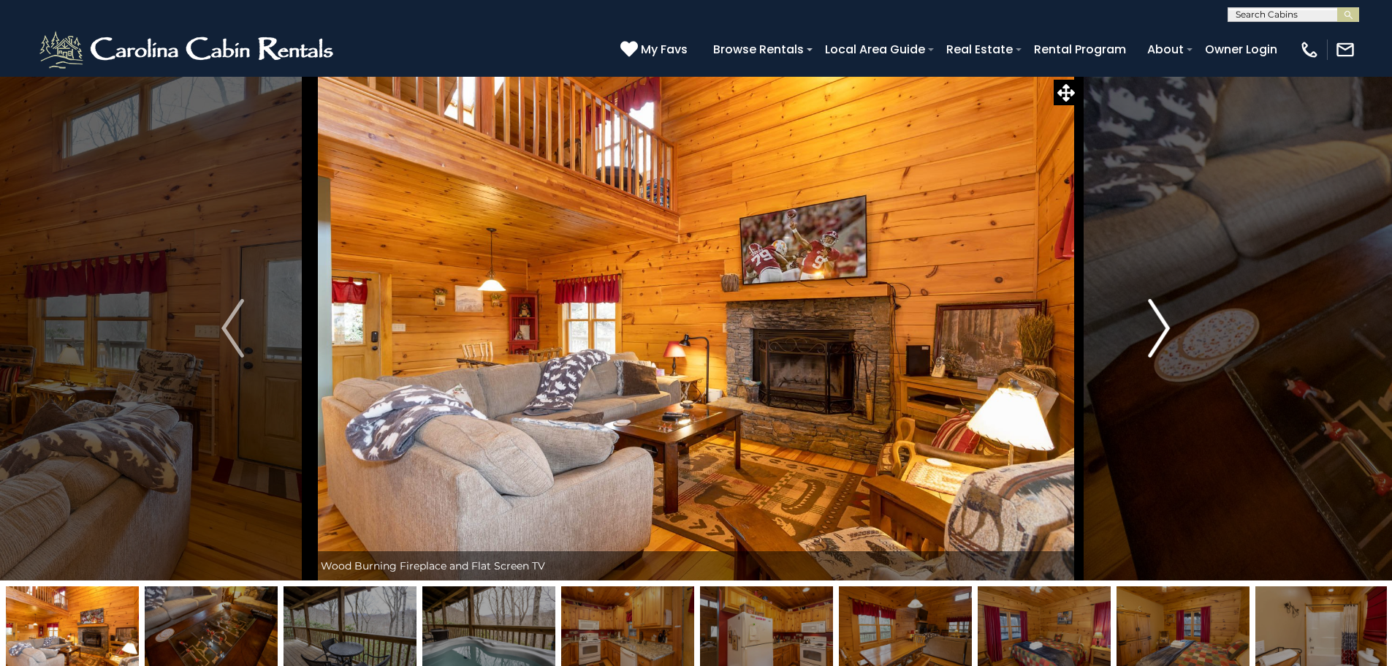
click at [1164, 322] on img "Next" at bounding box center [1159, 328] width 22 height 58
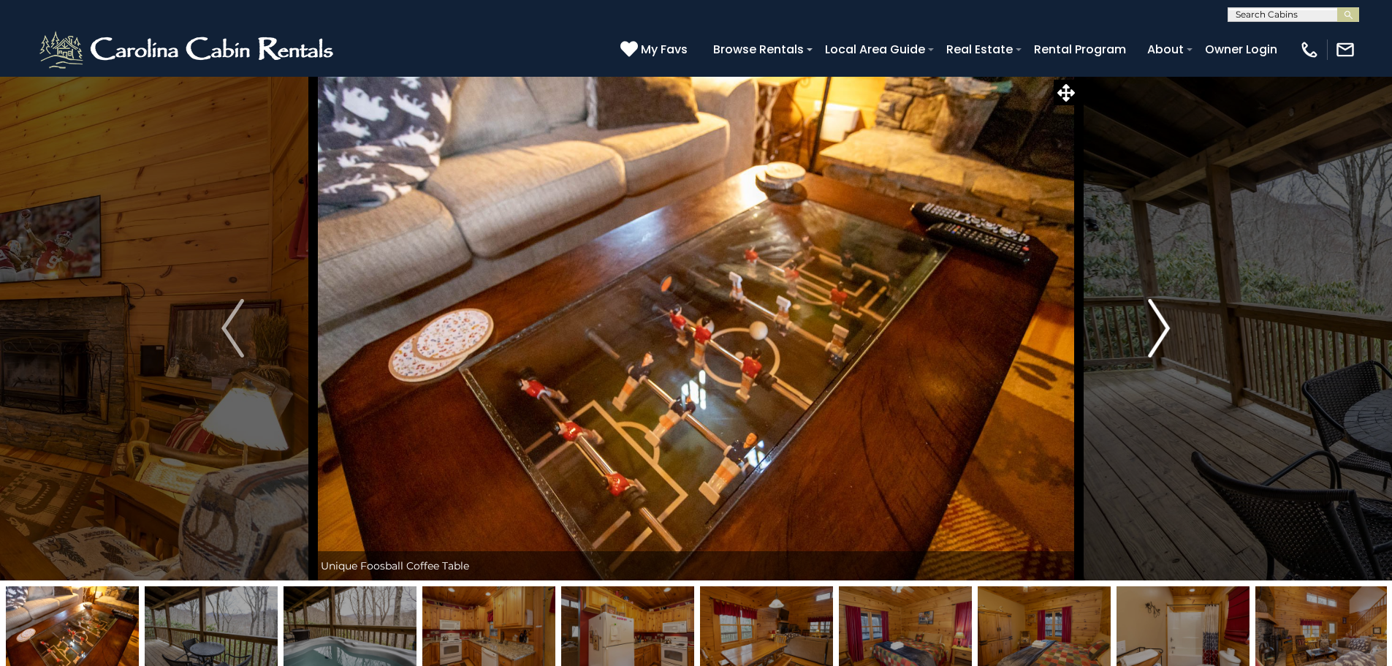
click at [1164, 322] on img "Next" at bounding box center [1159, 328] width 22 height 58
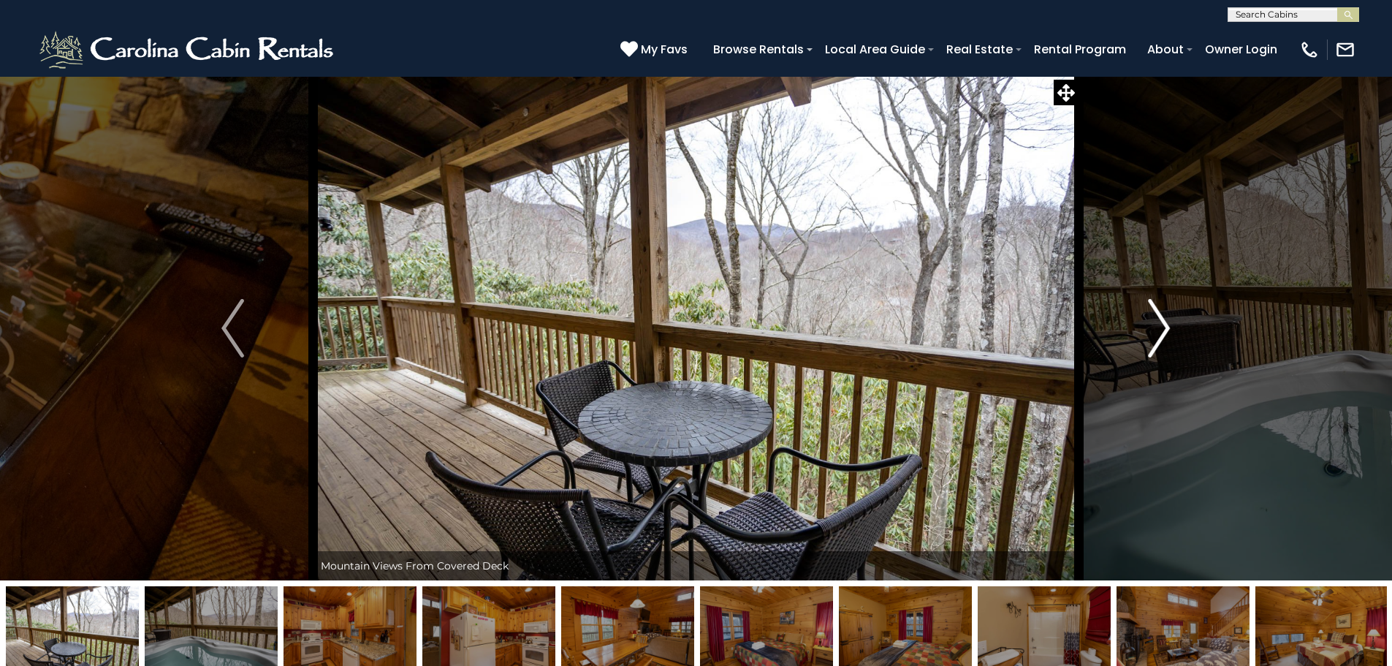
click at [1164, 322] on img "Next" at bounding box center [1159, 328] width 22 height 58
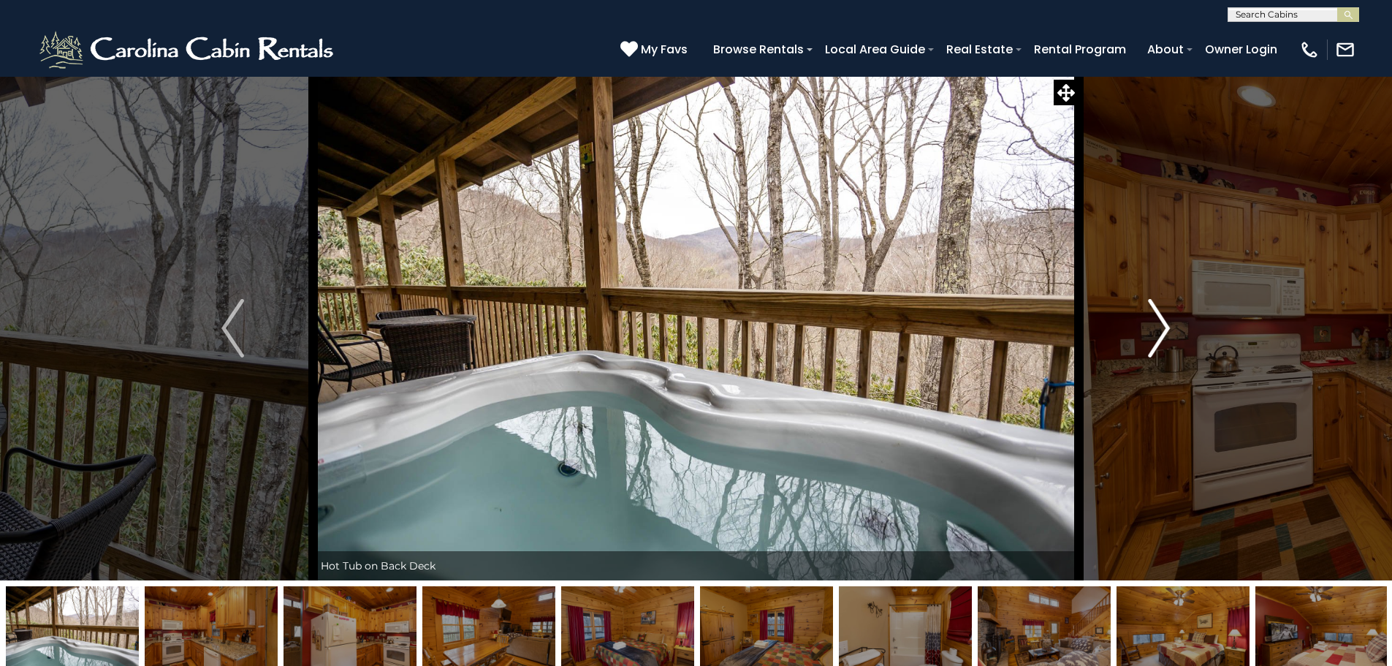
click at [1164, 322] on img "Next" at bounding box center [1159, 328] width 22 height 58
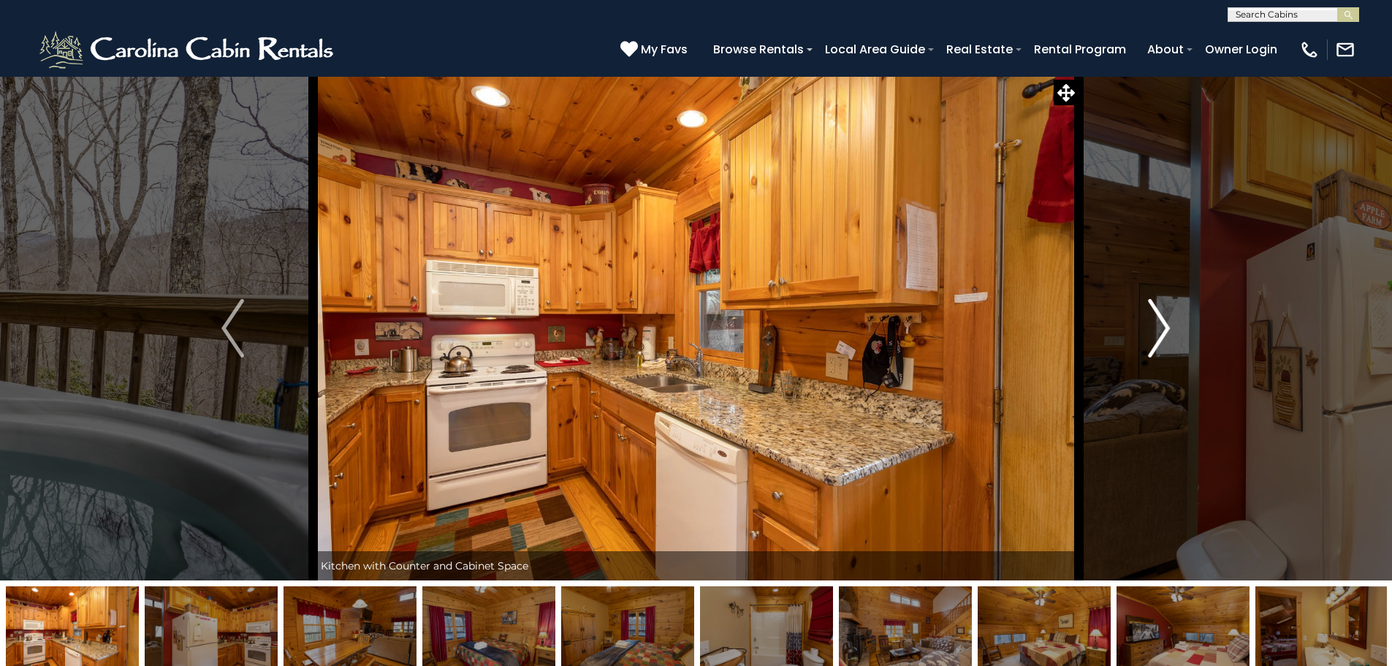
click at [1164, 322] on img "Next" at bounding box center [1159, 328] width 22 height 58
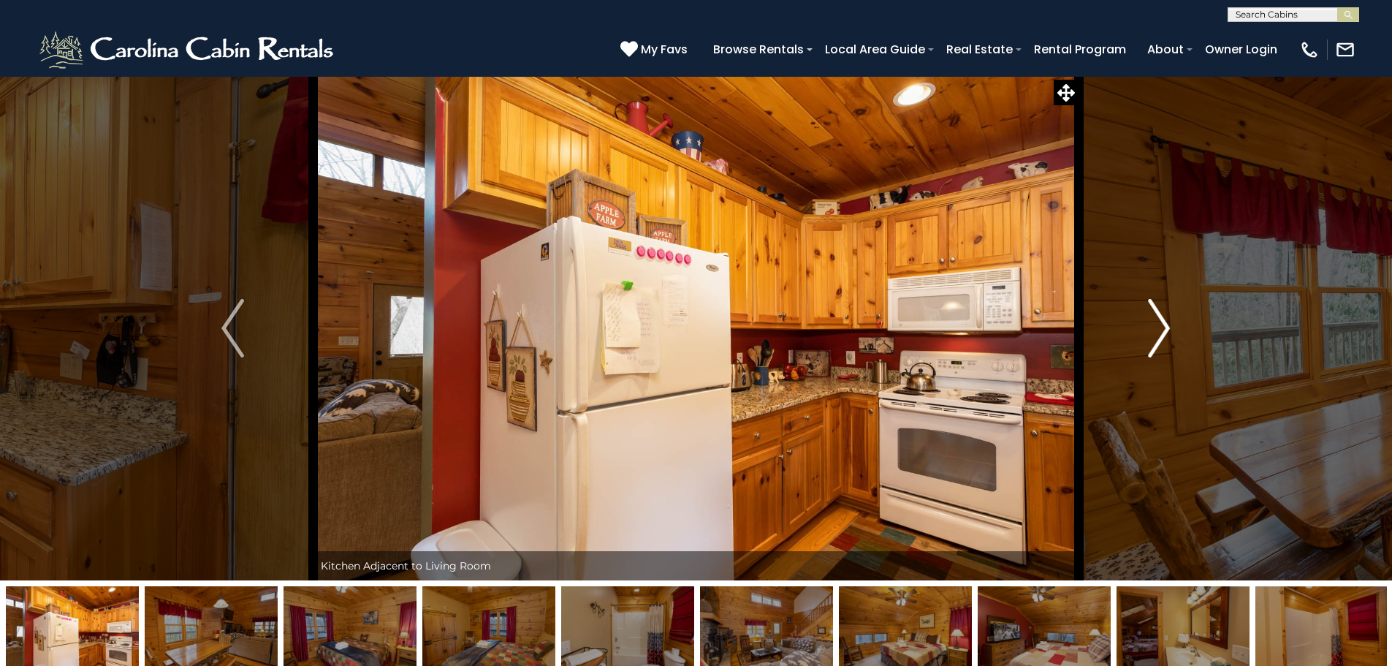
click at [1164, 322] on img "Next" at bounding box center [1159, 328] width 22 height 58
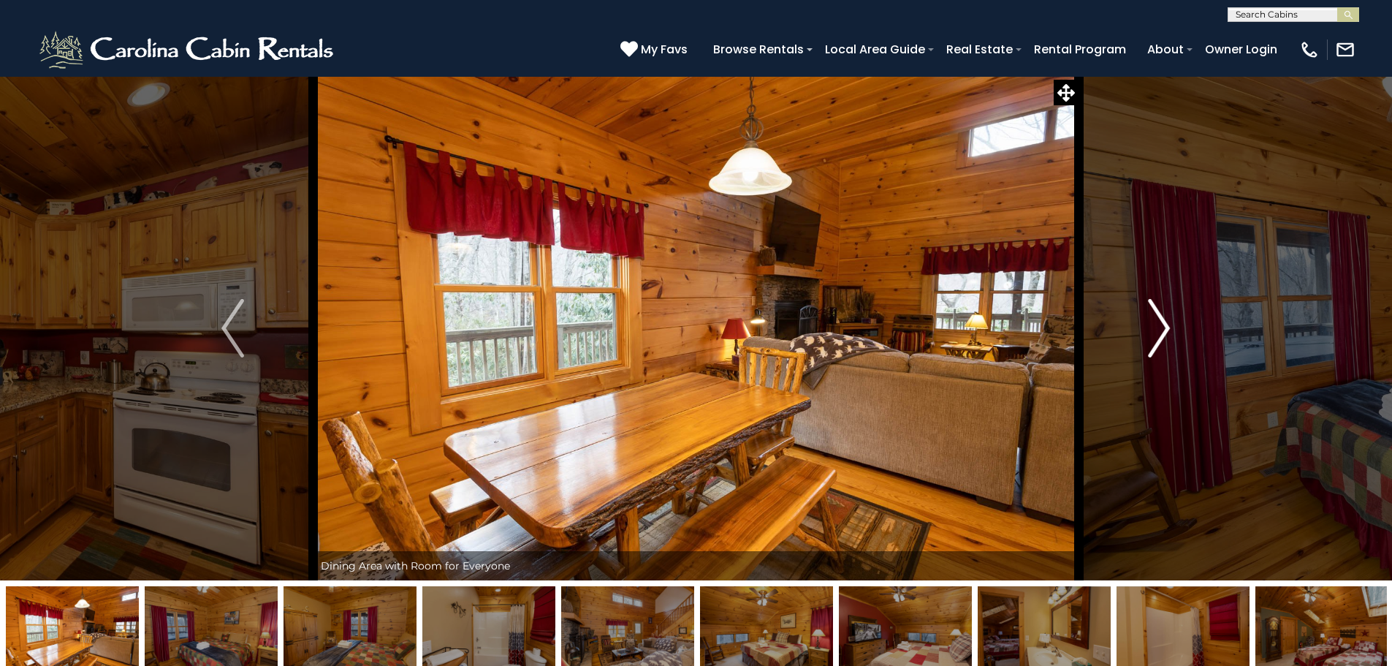
click at [1164, 322] on img "Next" at bounding box center [1159, 328] width 22 height 58
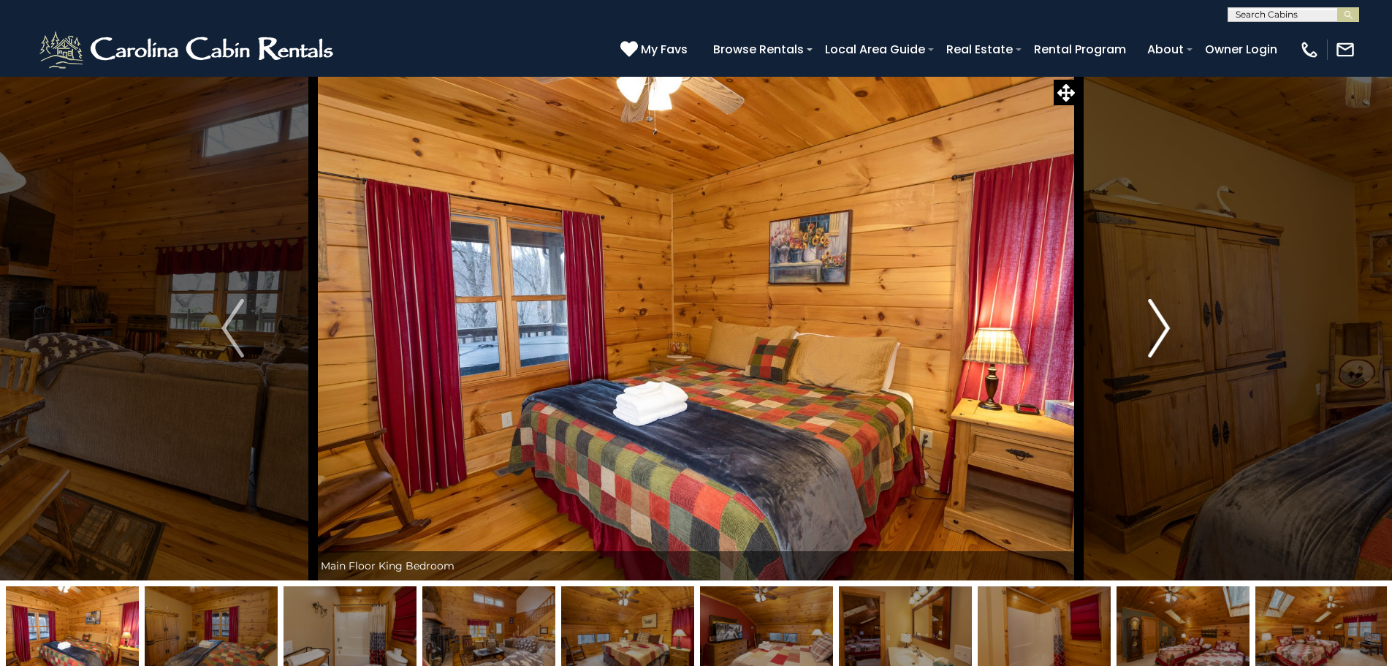
click at [1164, 322] on img "Next" at bounding box center [1159, 328] width 22 height 58
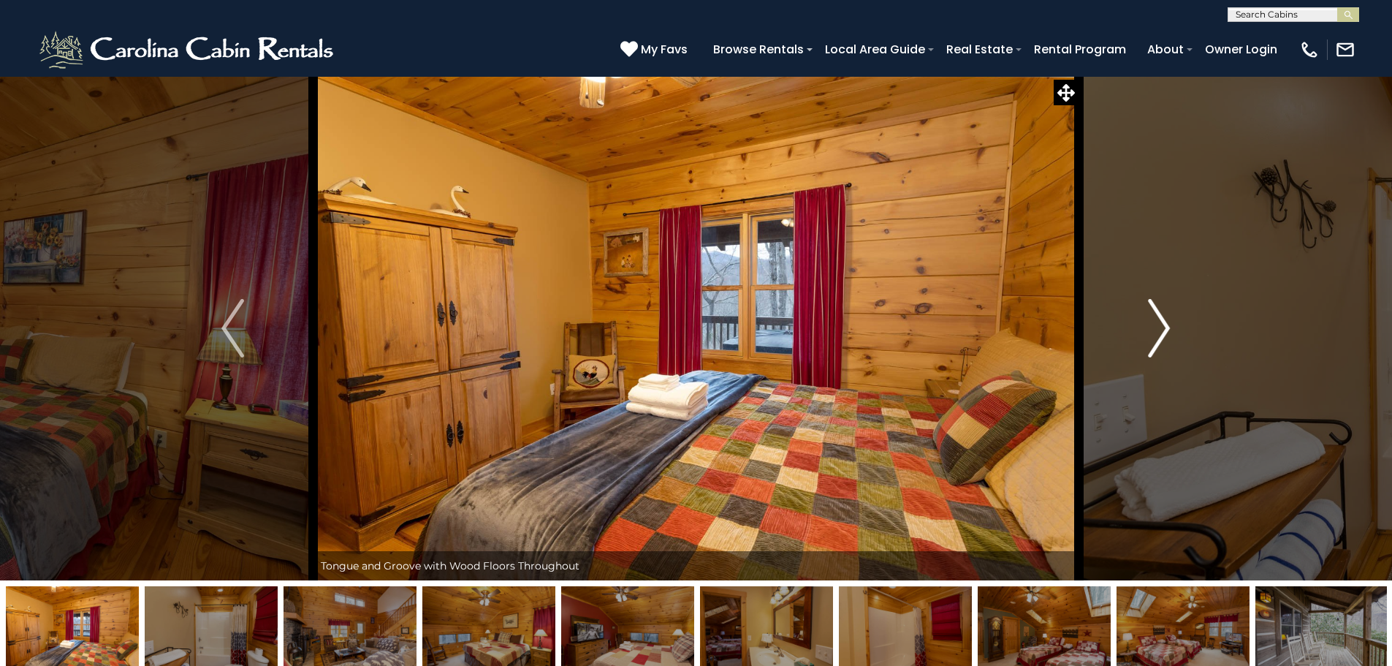
click at [1164, 322] on img "Next" at bounding box center [1159, 328] width 22 height 58
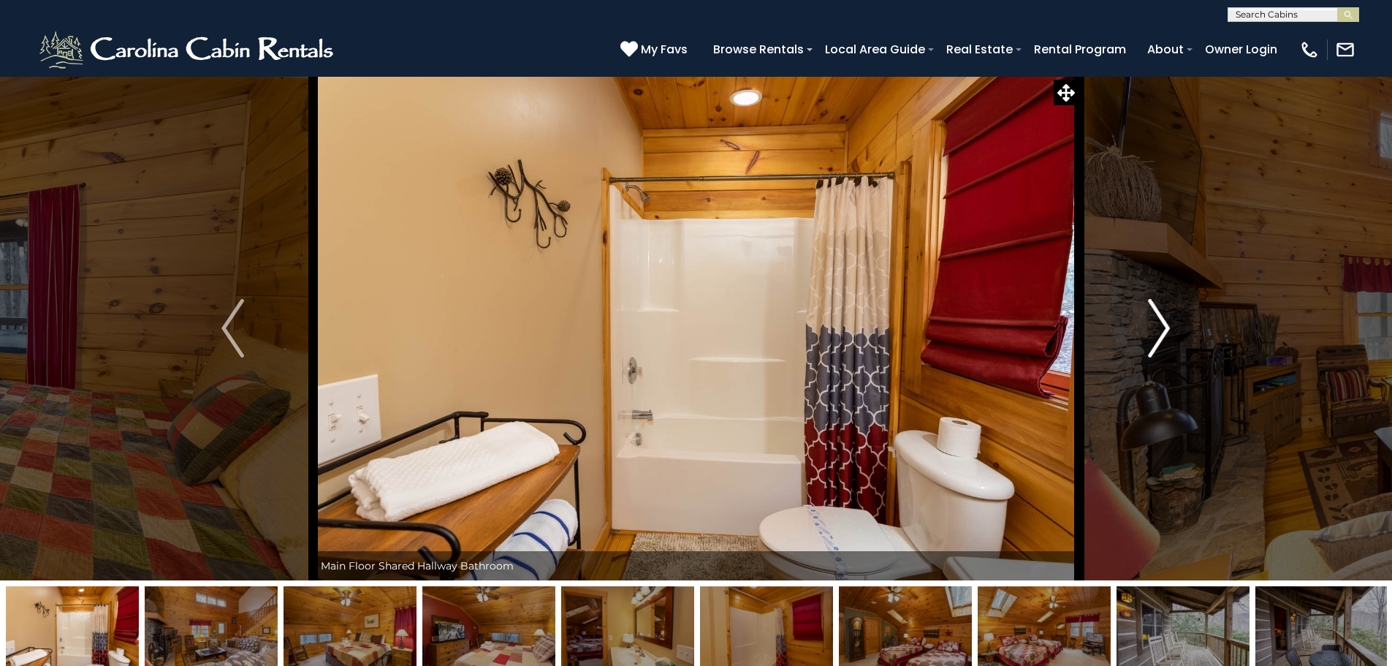
click at [1164, 322] on img "Next" at bounding box center [1159, 328] width 22 height 58
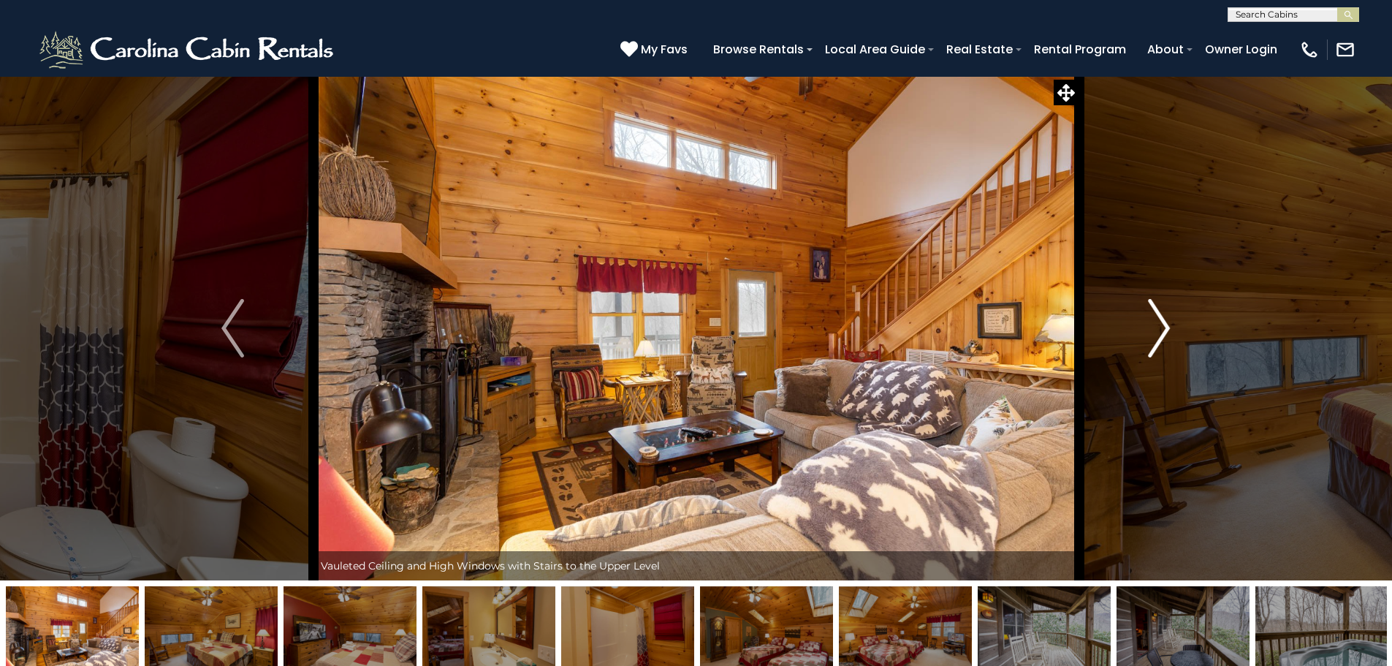
click at [1164, 322] on img "Next" at bounding box center [1159, 328] width 22 height 58
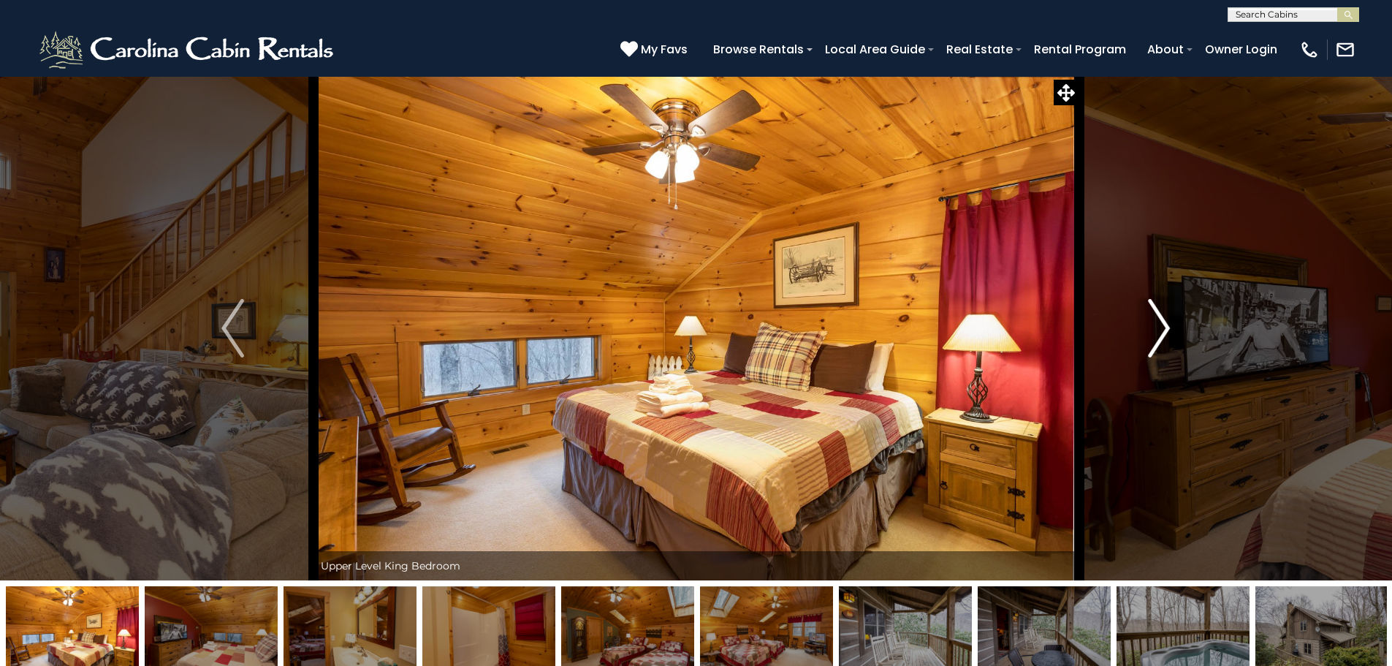
click at [1164, 322] on img "Next" at bounding box center [1159, 328] width 22 height 58
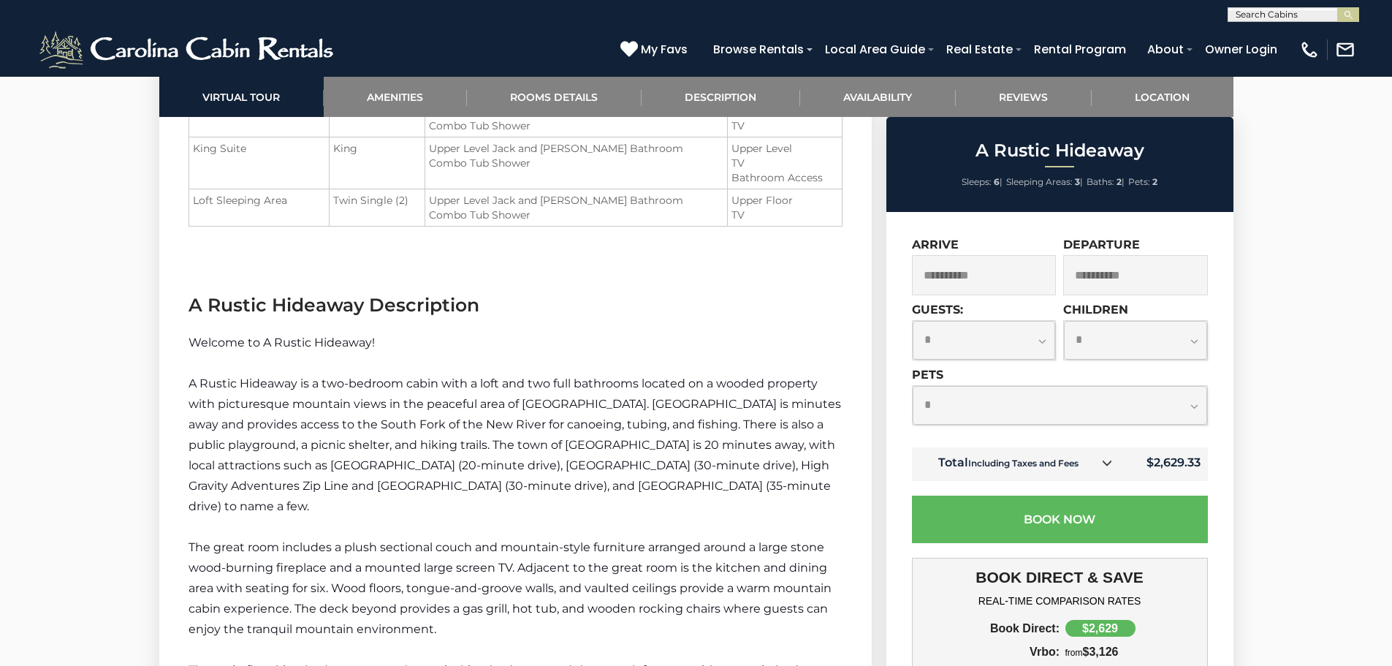
scroll to position [1638, 0]
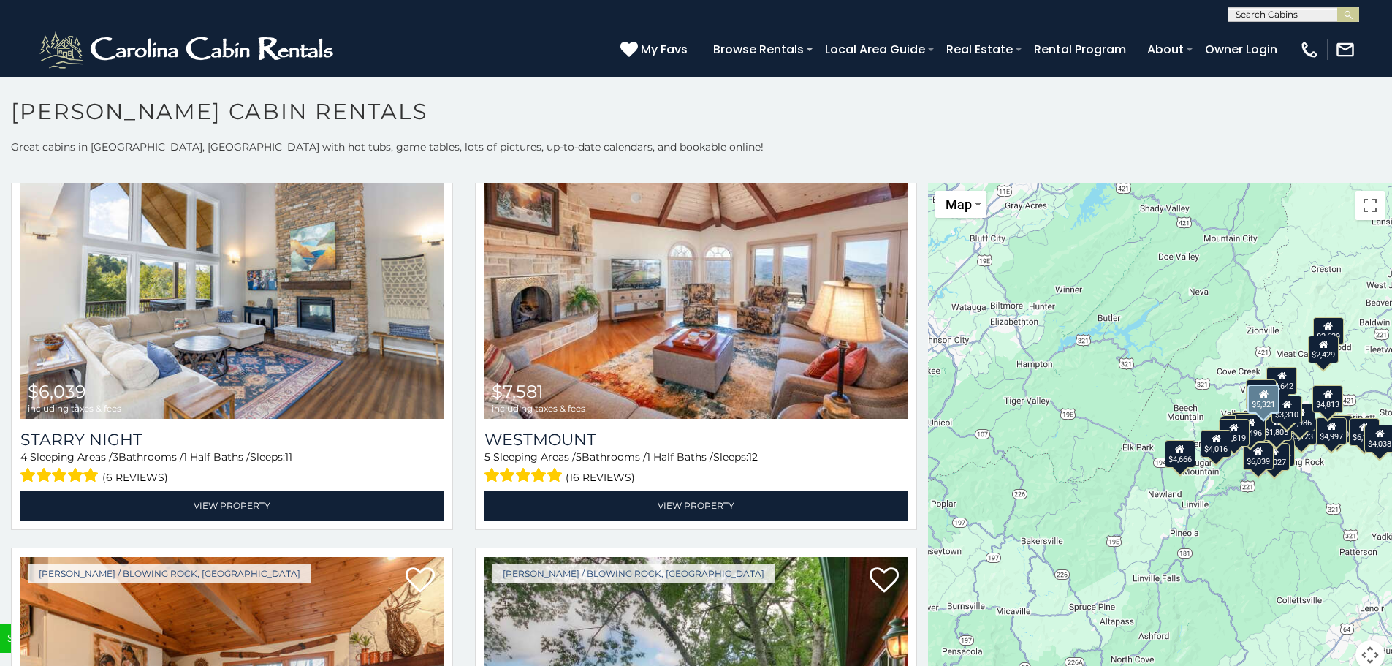
scroll to position [5577, 0]
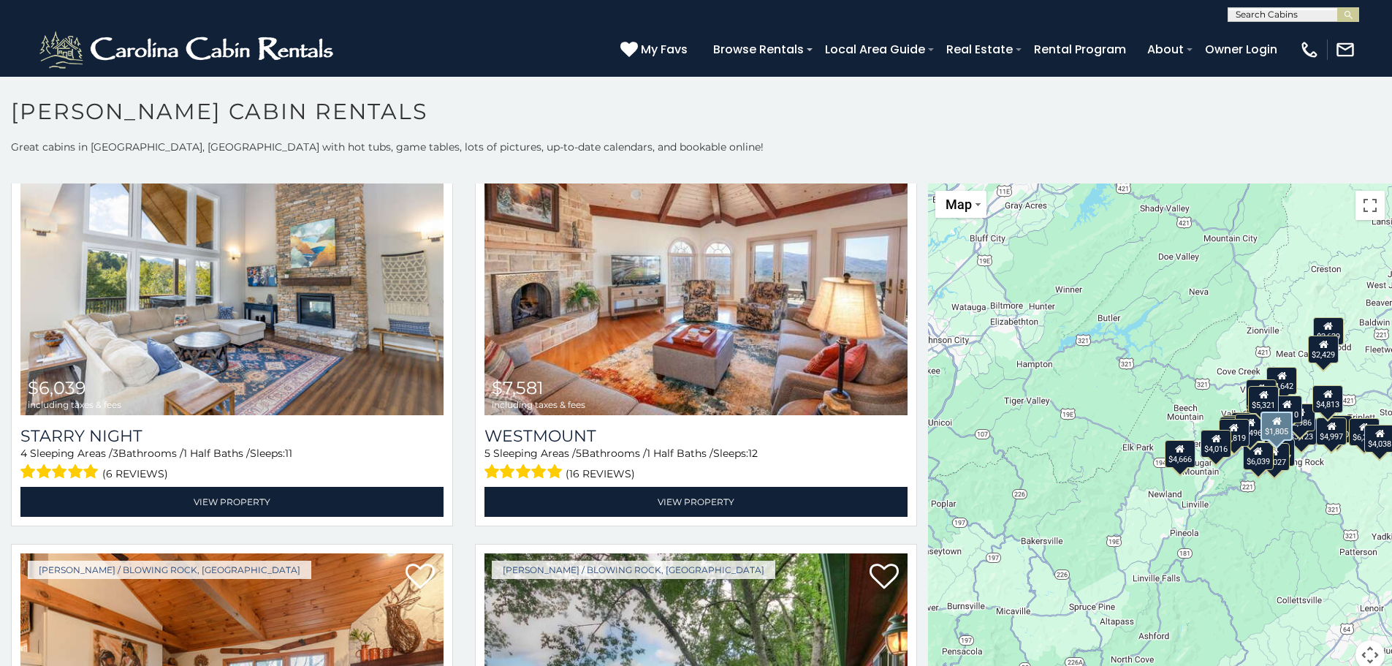
scroll to position [5794, 0]
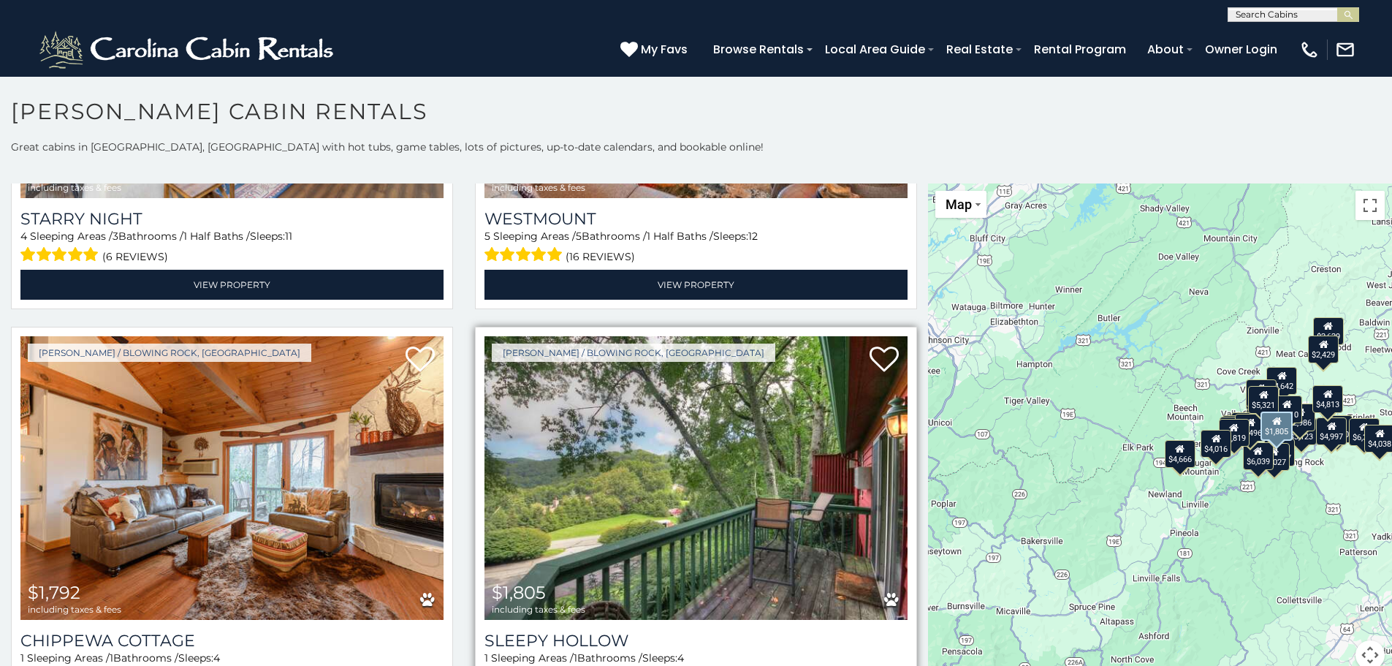
click at [629, 463] on img at bounding box center [696, 478] width 423 height 284
